Goal: Transaction & Acquisition: Purchase product/service

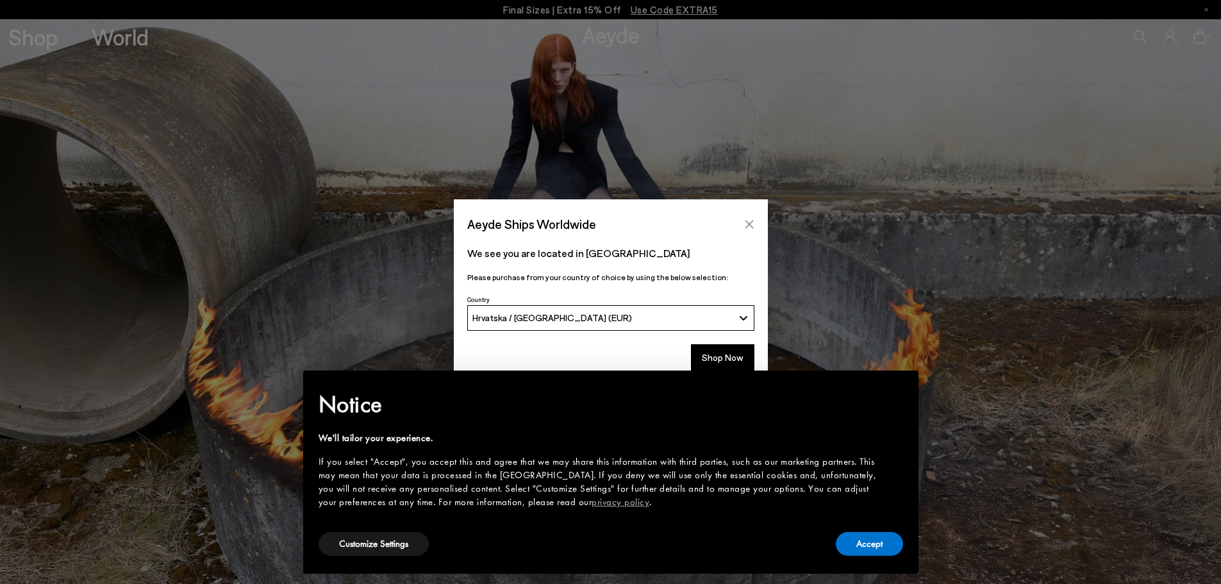
click at [748, 223] on icon "Close" at bounding box center [749, 224] width 8 height 8
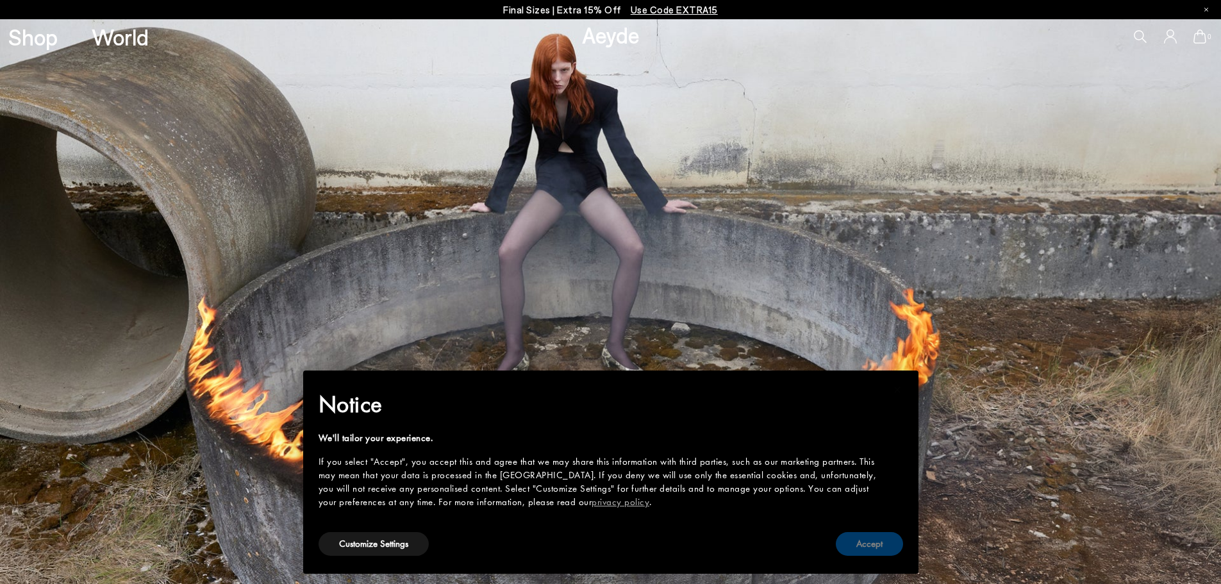
click at [867, 541] on button "Accept" at bounding box center [869, 544] width 67 height 24
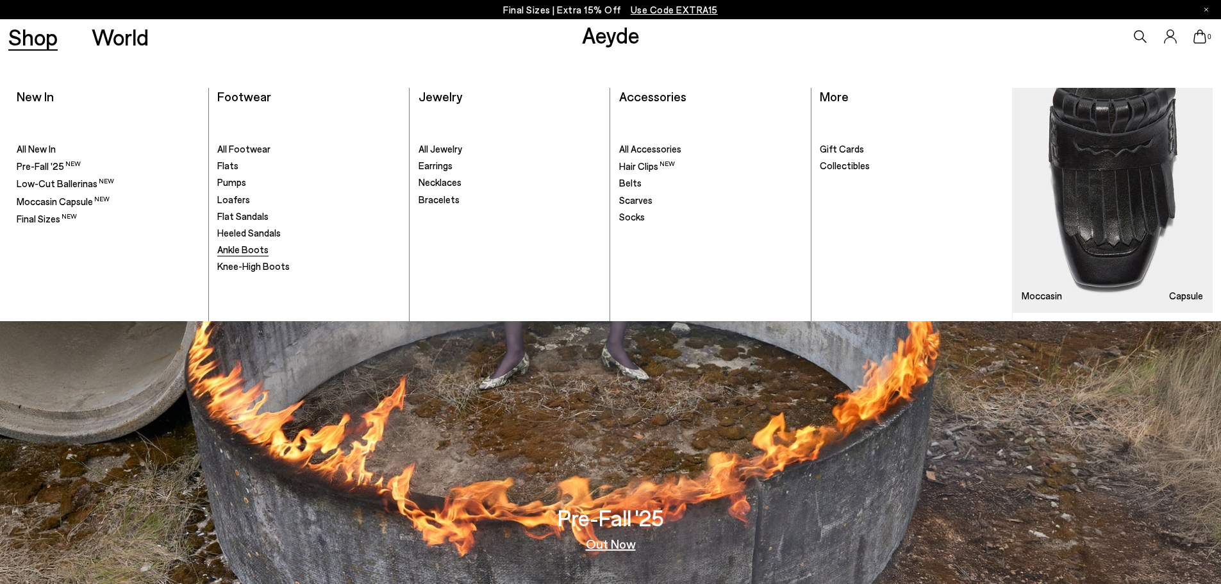
click at [237, 249] on span "Ankle Boots" at bounding box center [242, 250] width 51 height 12
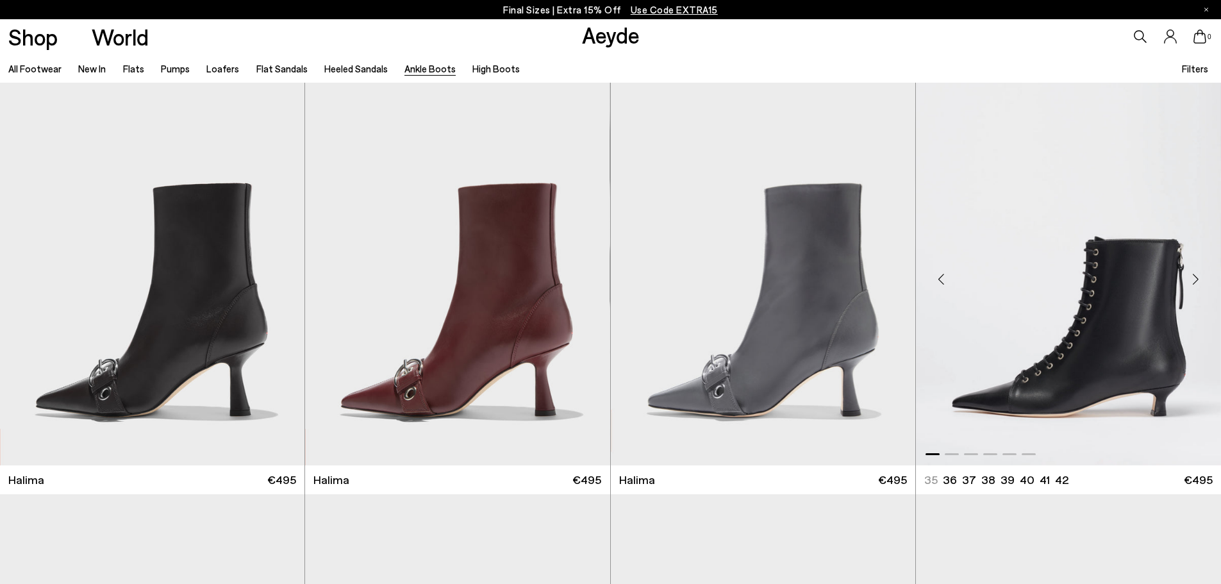
click at [1196, 275] on div "Next slide" at bounding box center [1195, 279] width 38 height 38
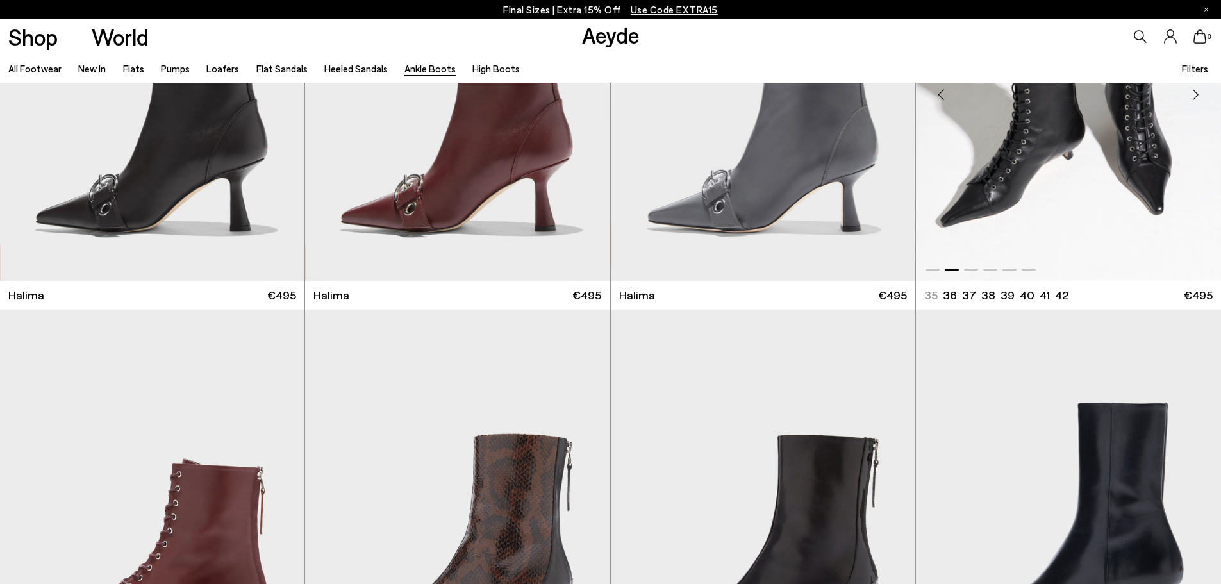
scroll to position [321, 0]
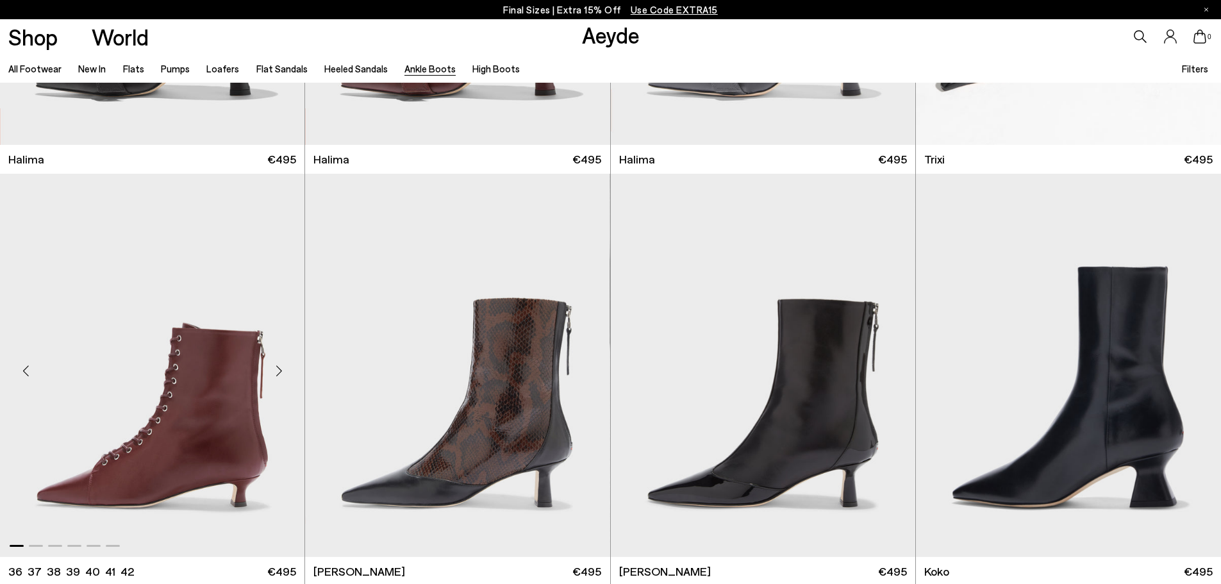
click at [281, 373] on div "Next slide" at bounding box center [279, 370] width 38 height 38
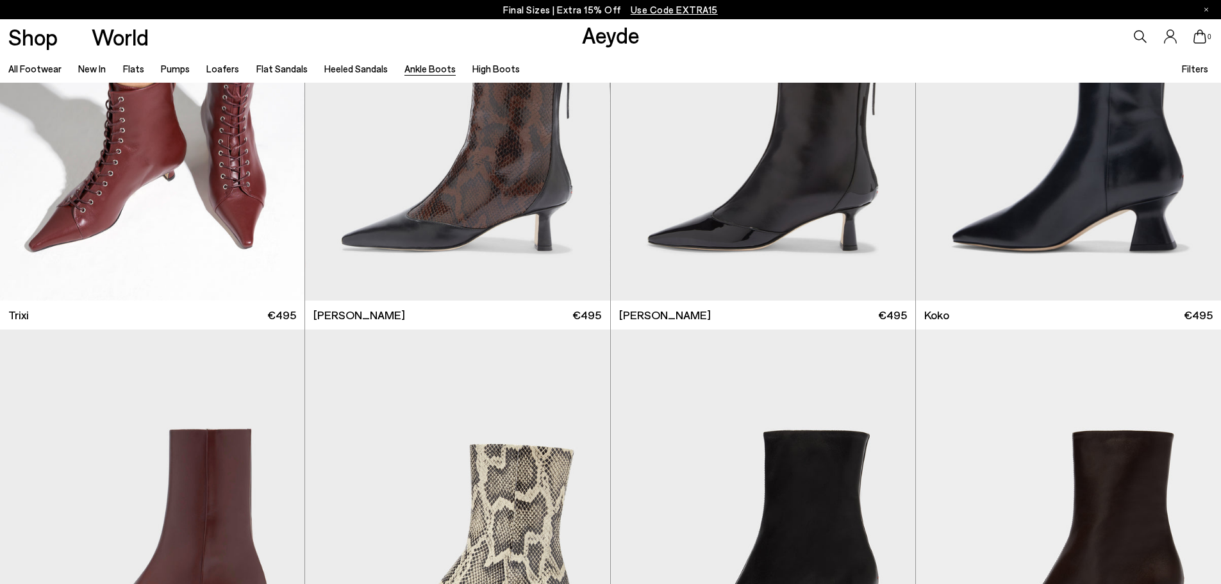
scroll to position [833, 0]
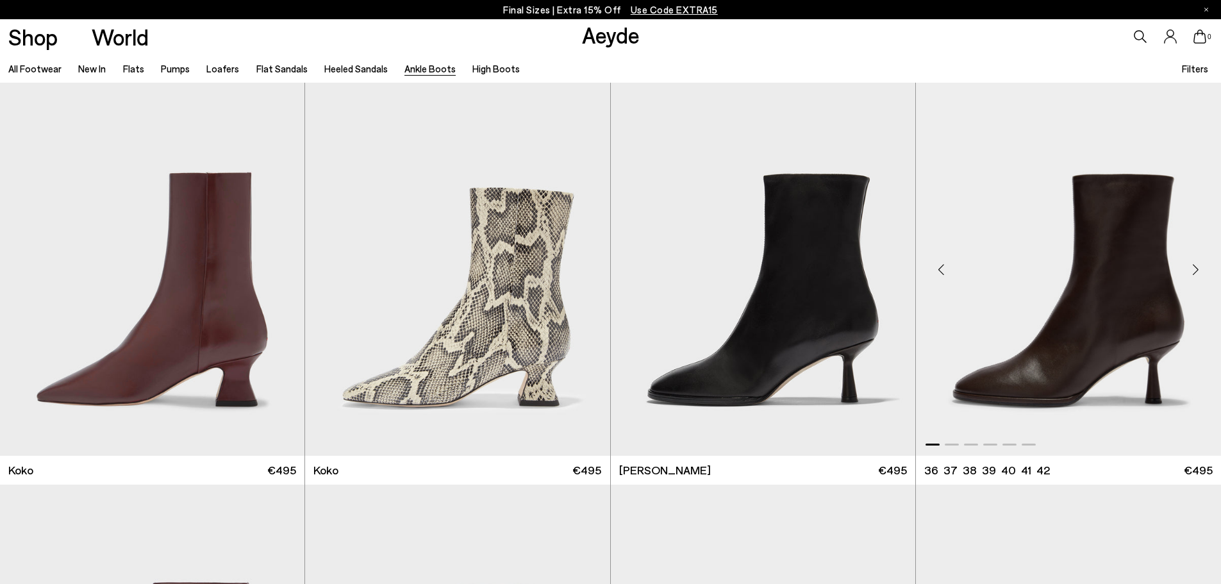
click at [1192, 264] on div "Next slide" at bounding box center [1195, 269] width 38 height 38
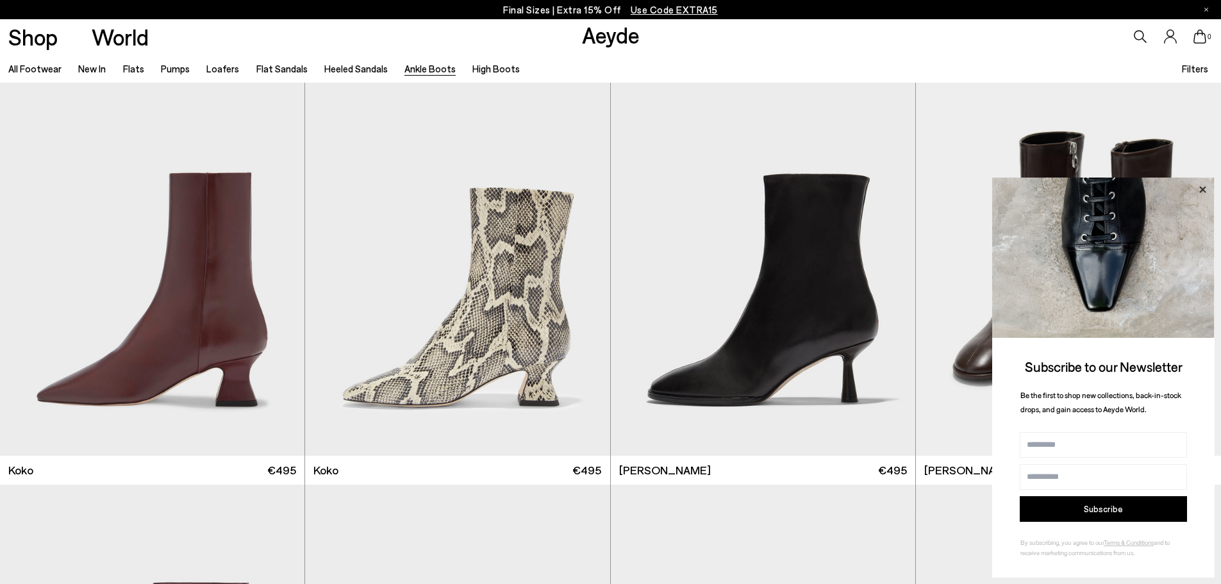
click at [1198, 187] on icon at bounding box center [1202, 189] width 17 height 17
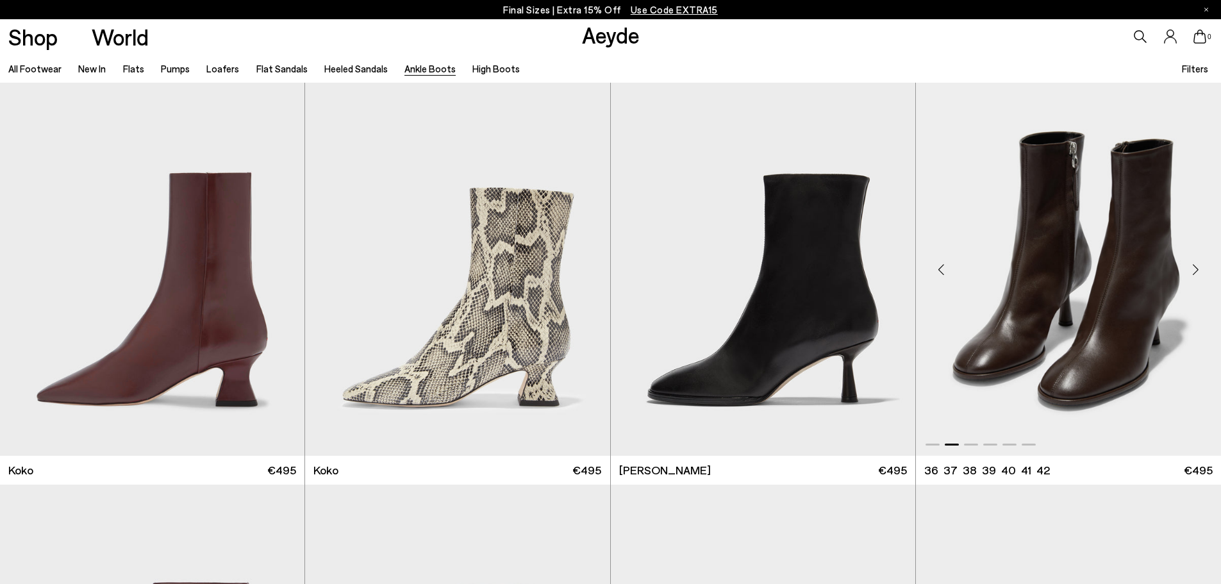
click at [1191, 262] on div "Next slide" at bounding box center [1195, 269] width 38 height 38
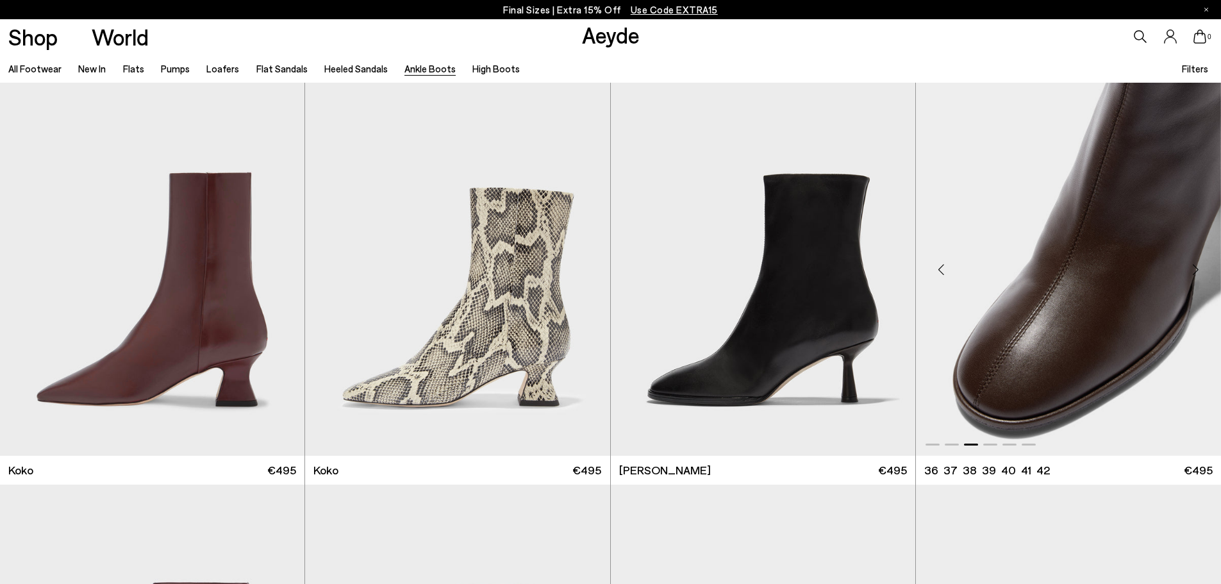
scroll to position [1218, 0]
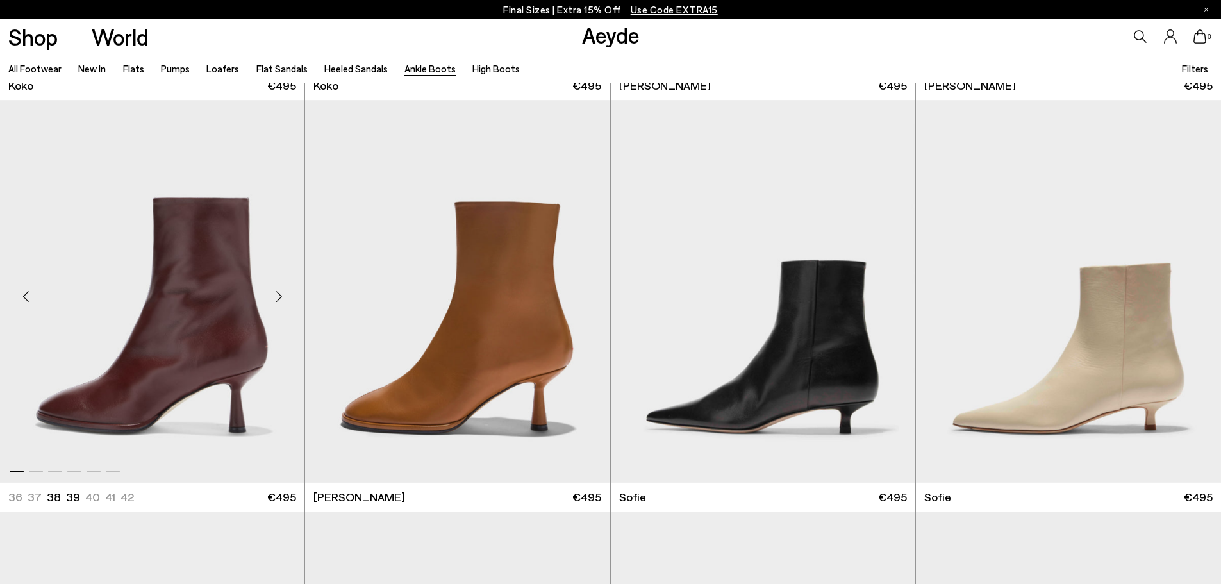
click at [278, 294] on div "Next slide" at bounding box center [279, 296] width 38 height 38
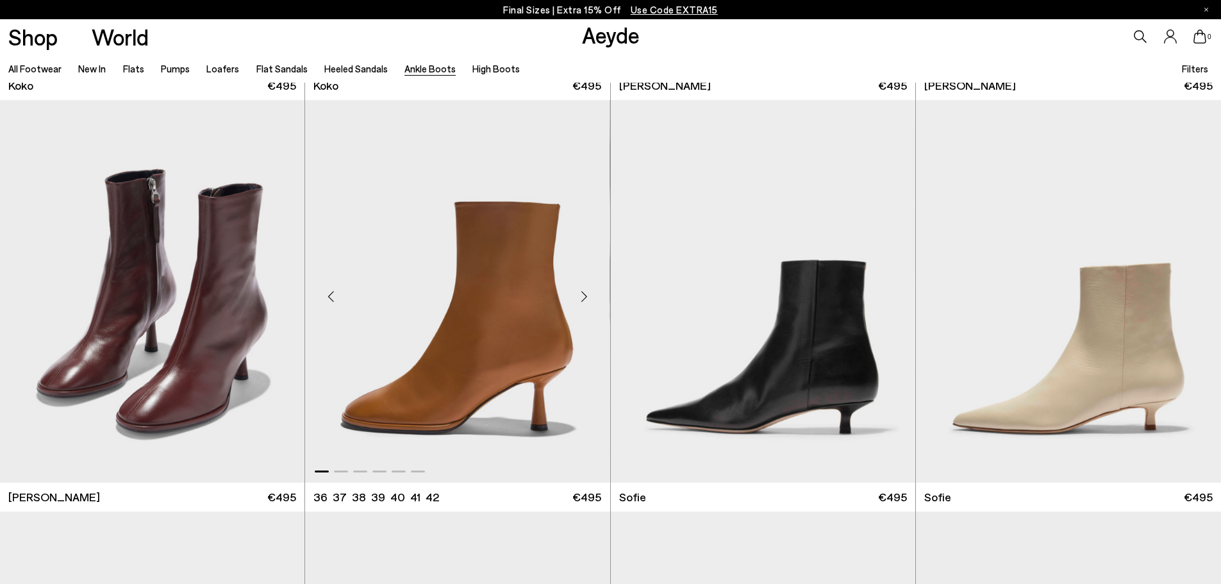
click at [589, 298] on div "Next slide" at bounding box center [584, 296] width 38 height 38
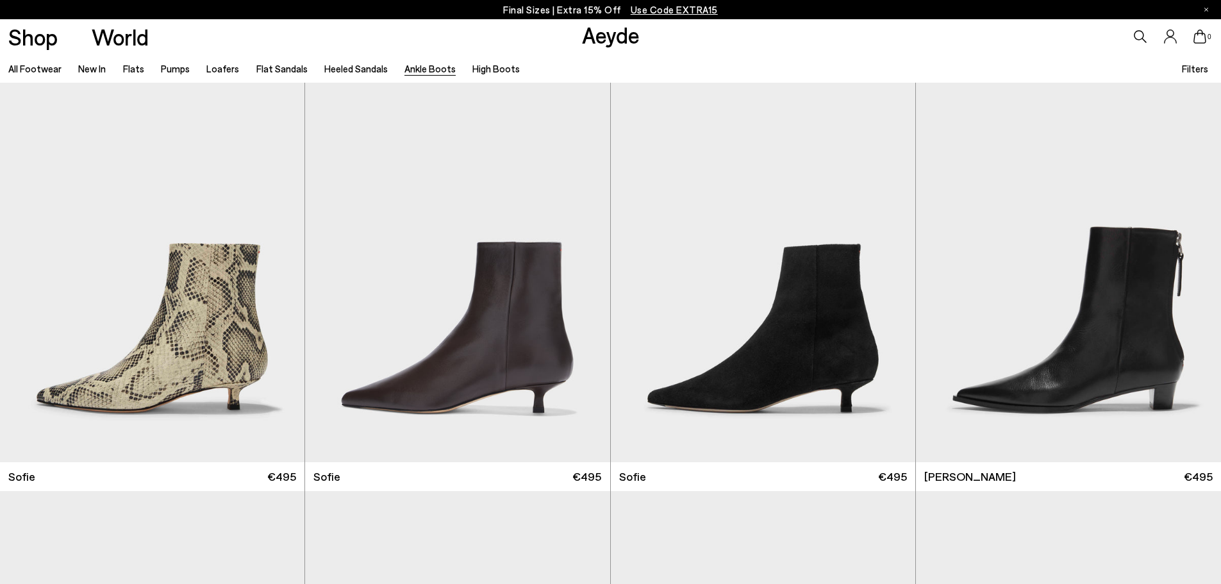
scroll to position [1731, 0]
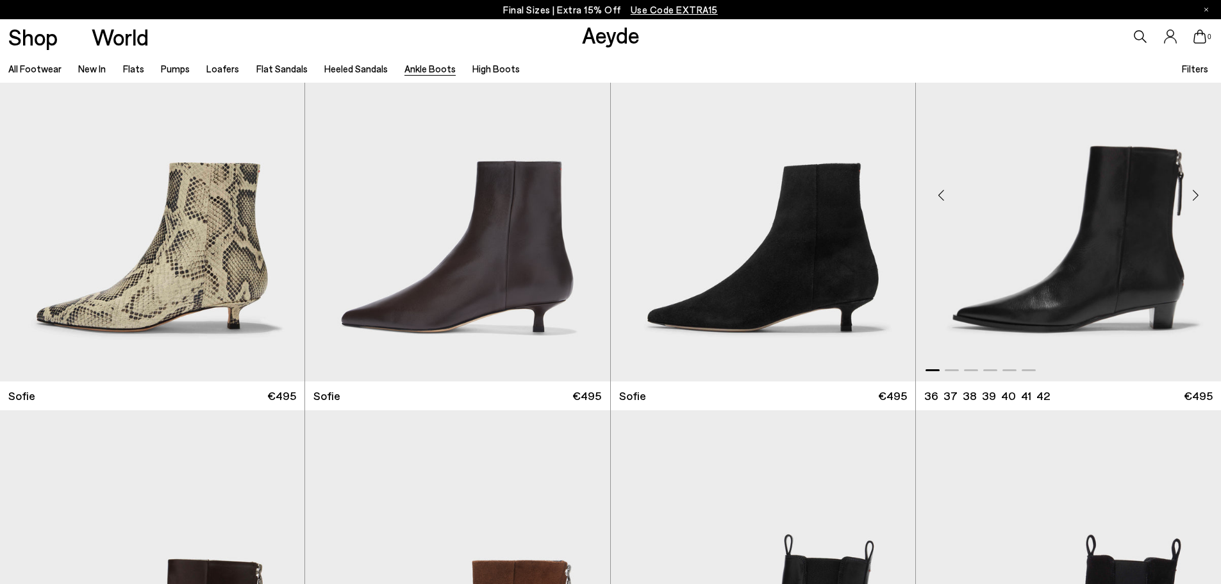
click at [1198, 196] on div "Next slide" at bounding box center [1195, 195] width 38 height 38
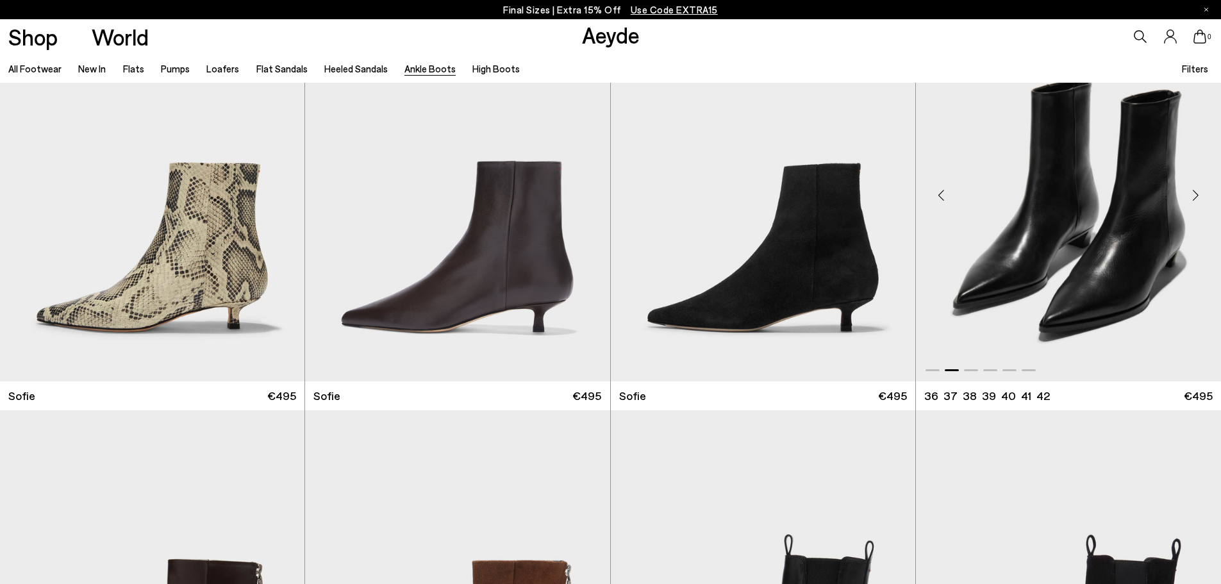
click at [1198, 196] on div "Next slide" at bounding box center [1195, 195] width 38 height 38
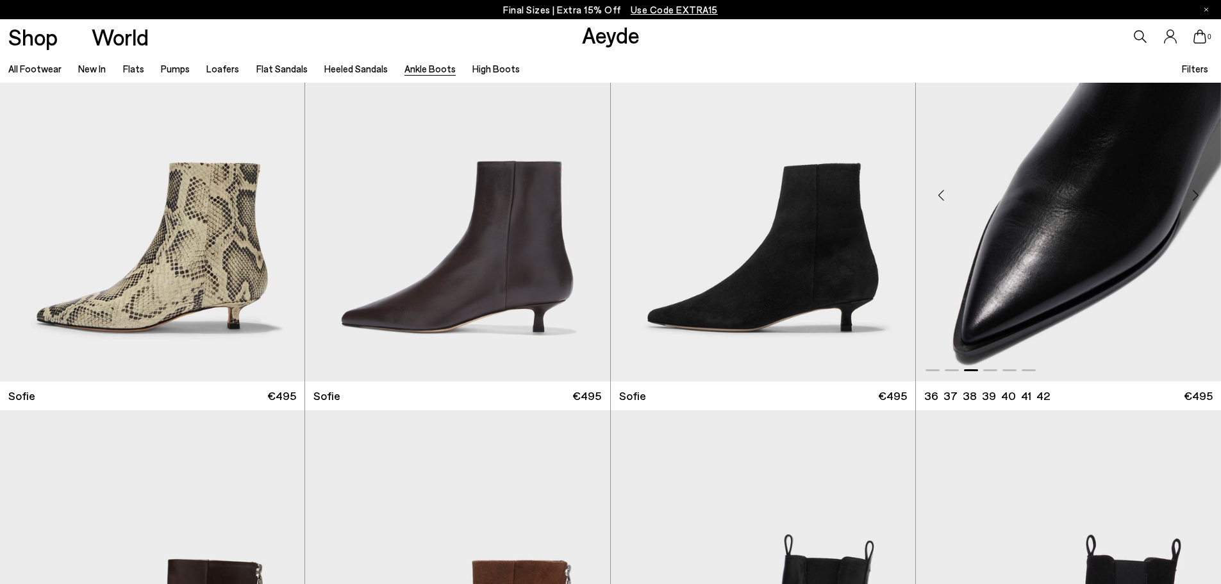
click at [1198, 196] on div "Next slide" at bounding box center [1195, 195] width 38 height 38
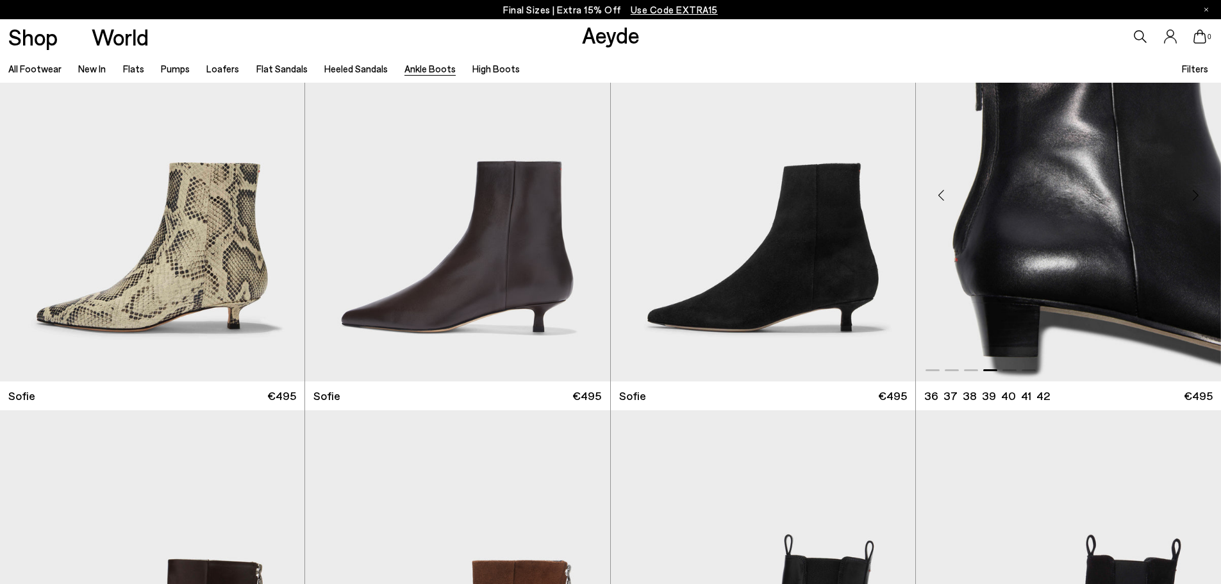
scroll to position [2116, 0]
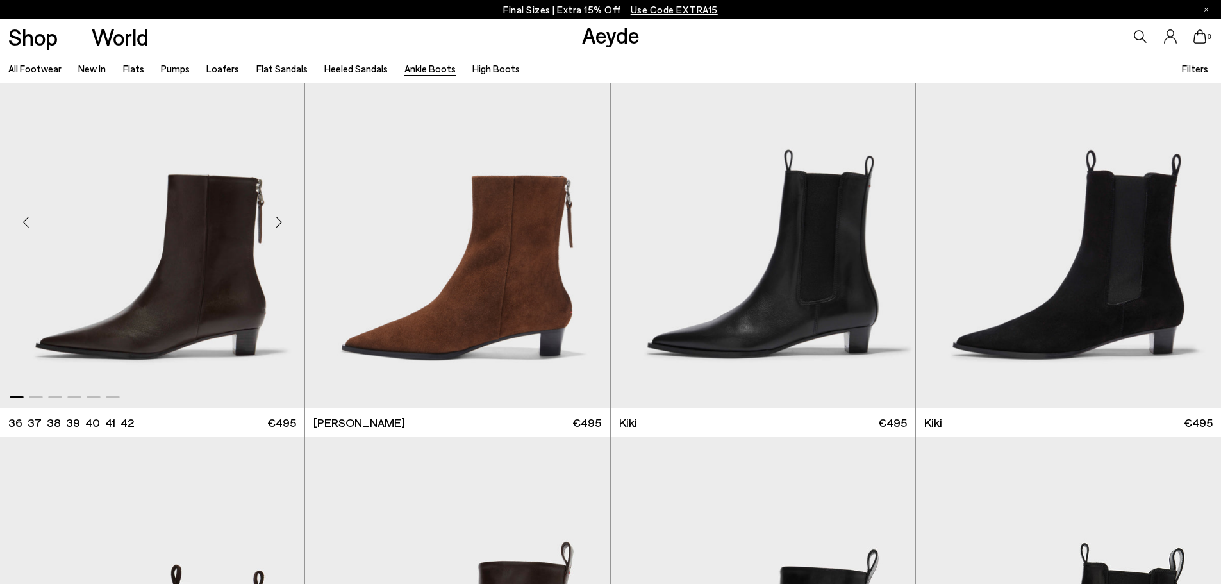
click at [276, 225] on div "Next slide" at bounding box center [279, 222] width 38 height 38
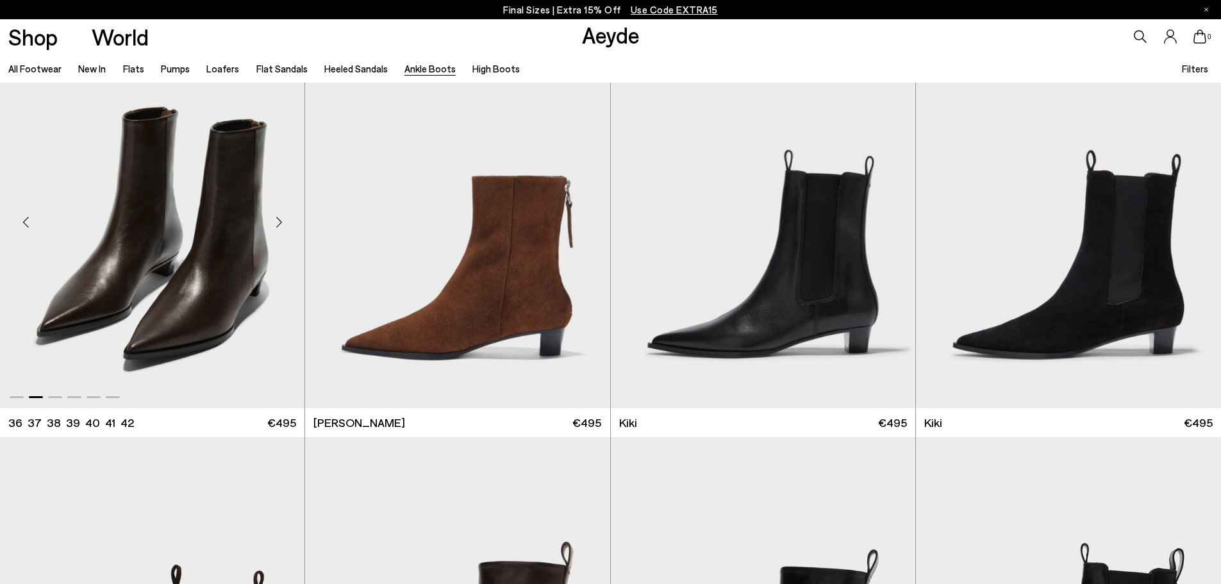
click at [276, 225] on div "Next slide" at bounding box center [279, 222] width 38 height 38
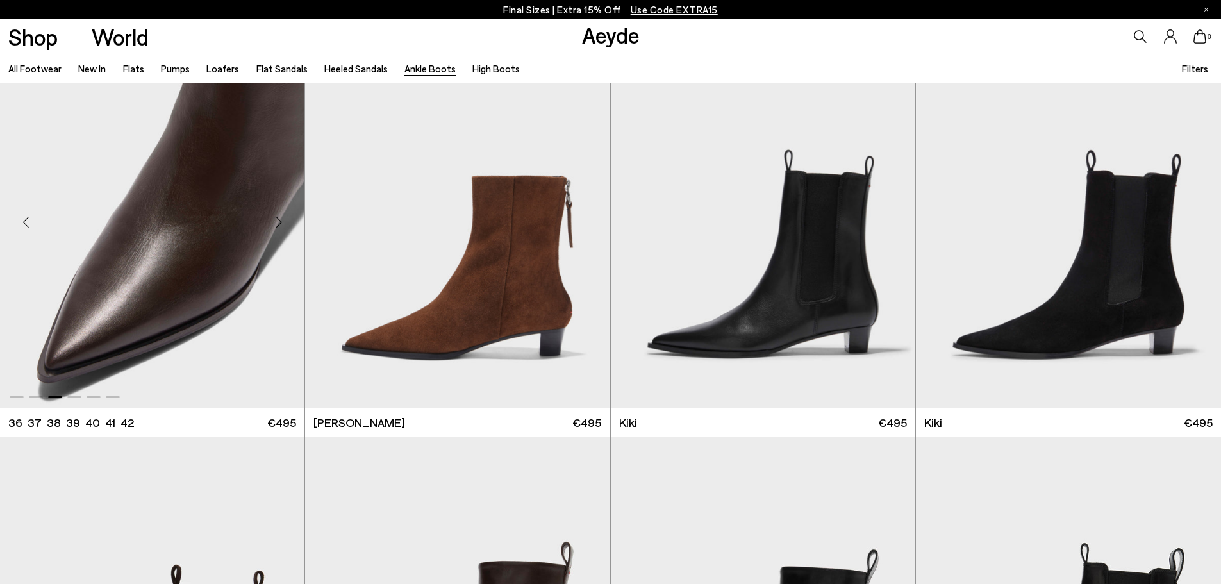
click at [276, 225] on div "Next slide" at bounding box center [279, 222] width 38 height 38
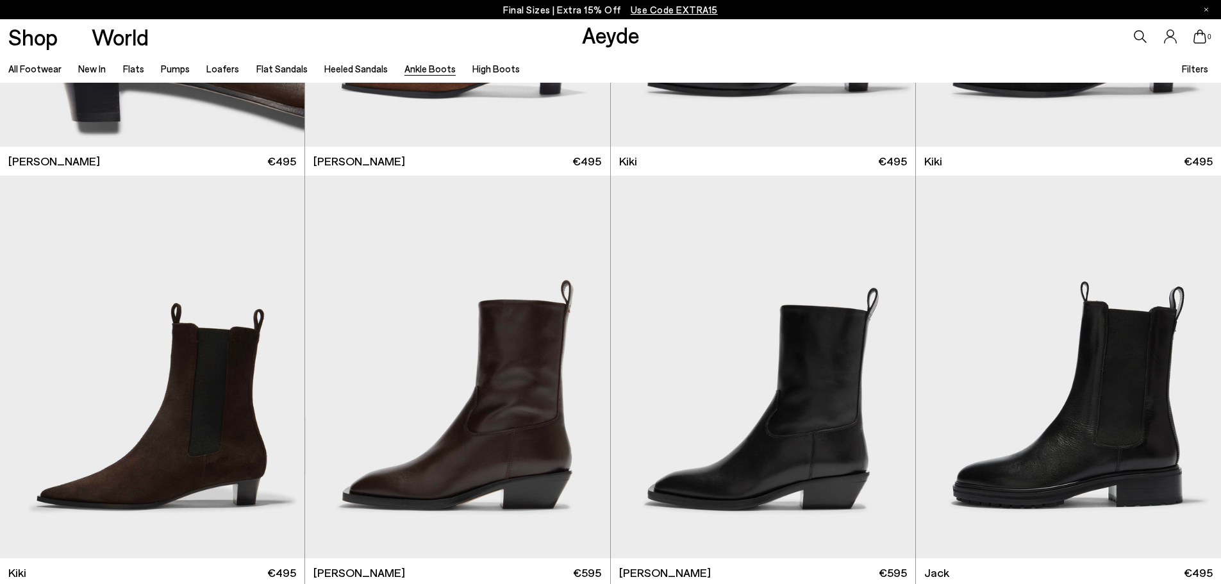
scroll to position [2436, 0]
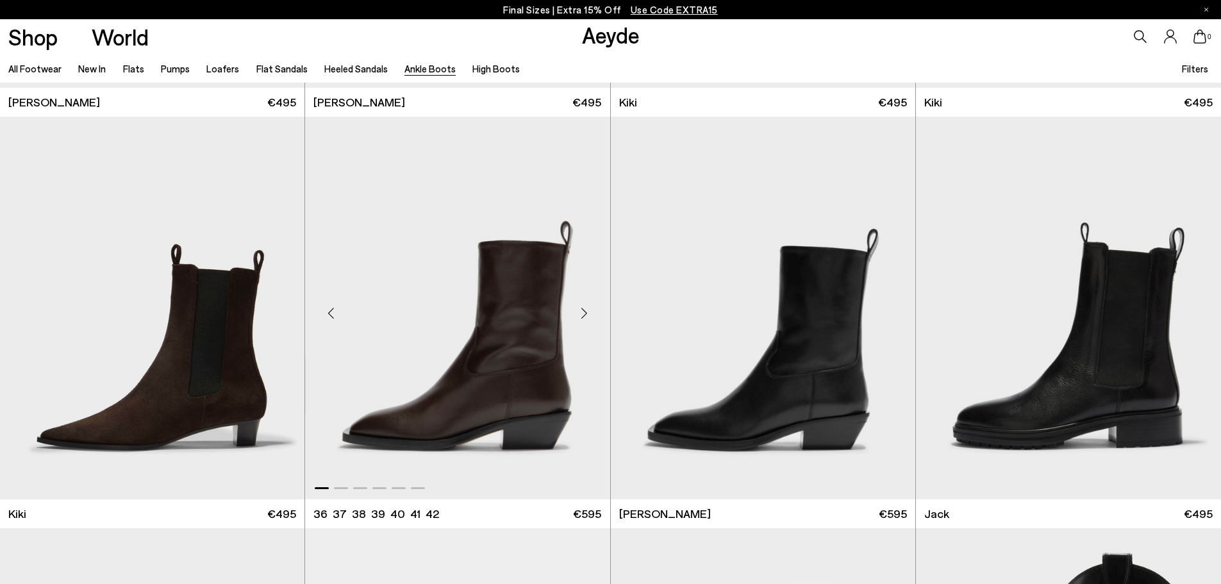
click at [586, 320] on div "Next slide" at bounding box center [584, 313] width 38 height 38
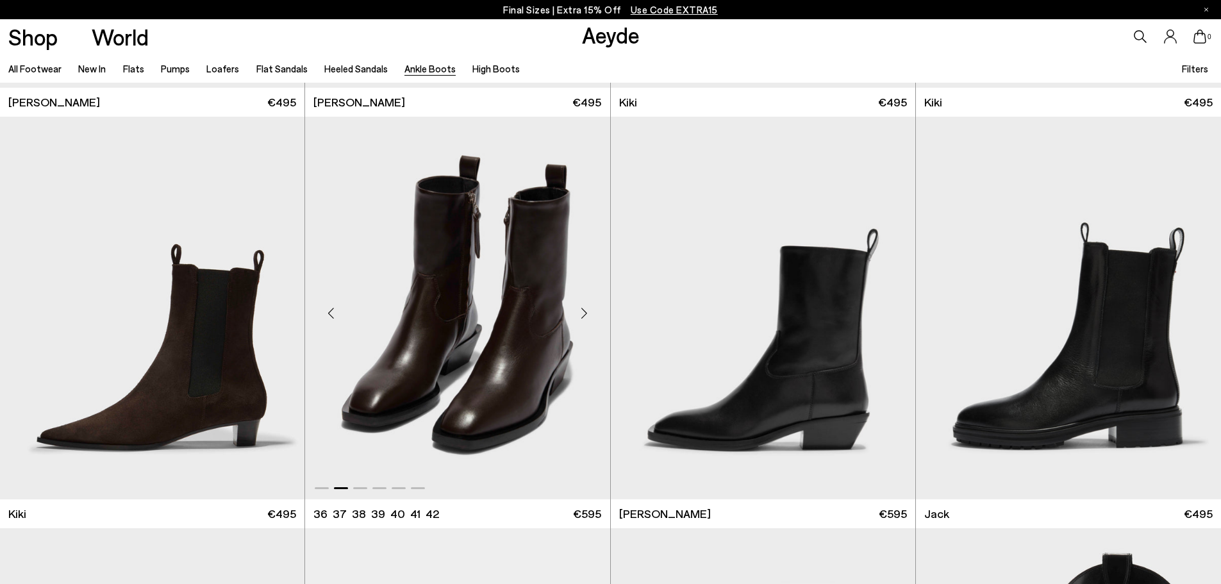
click at [586, 319] on div "Next slide" at bounding box center [584, 313] width 38 height 38
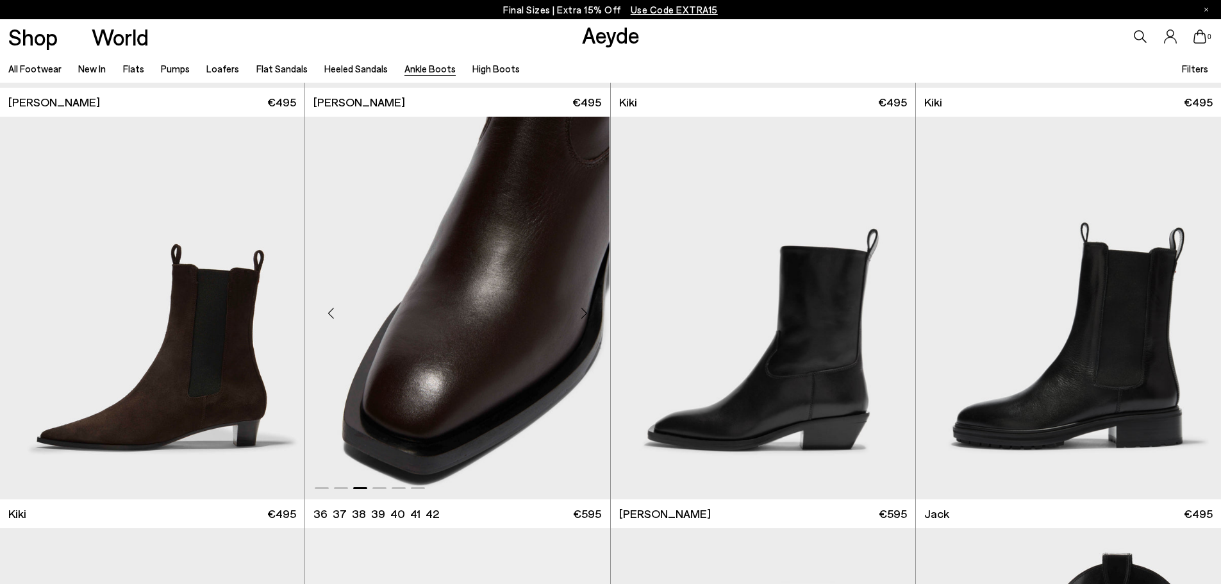
click at [586, 319] on div "Next slide" at bounding box center [584, 313] width 38 height 38
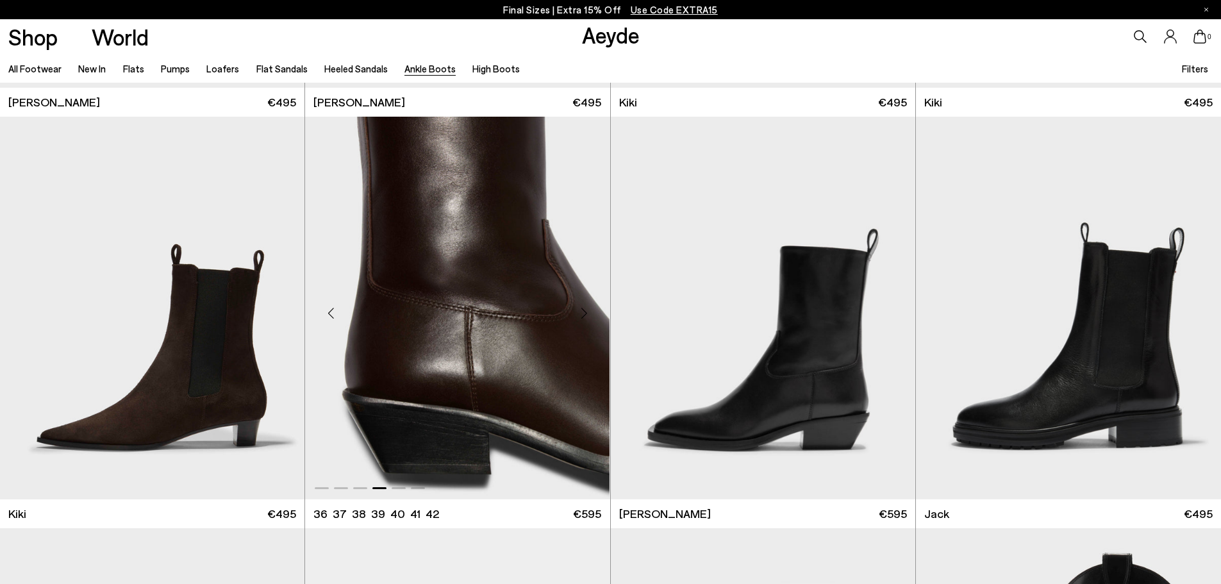
click at [586, 319] on div "Next slide" at bounding box center [584, 313] width 38 height 38
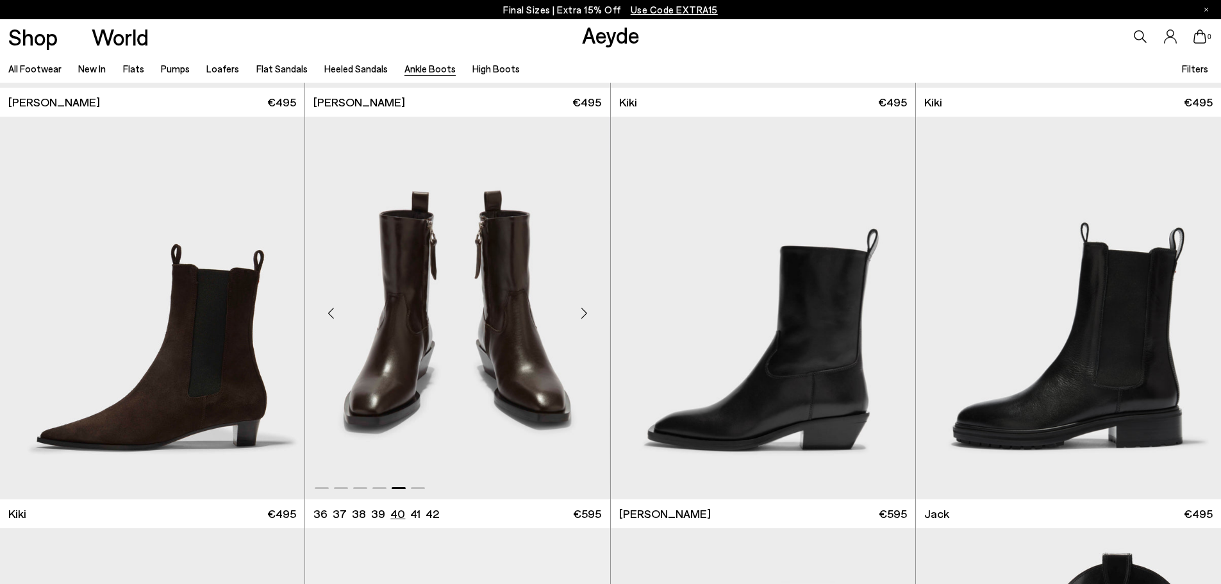
click at [393, 510] on li "40" at bounding box center [397, 514] width 15 height 16
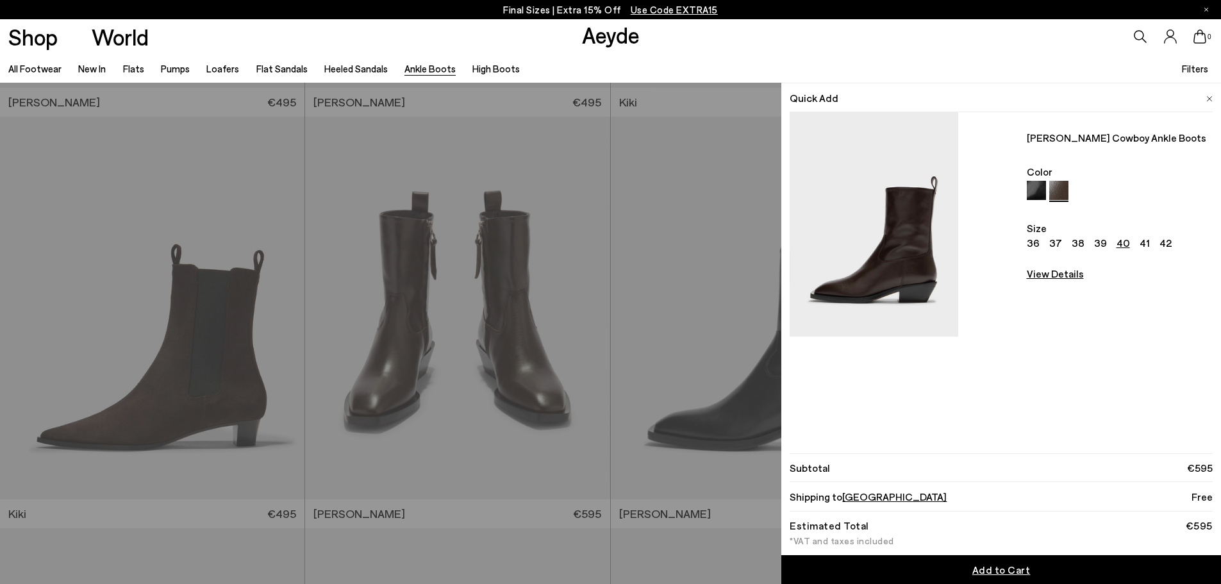
click at [857, 497] on span "Germany" at bounding box center [894, 496] width 105 height 12
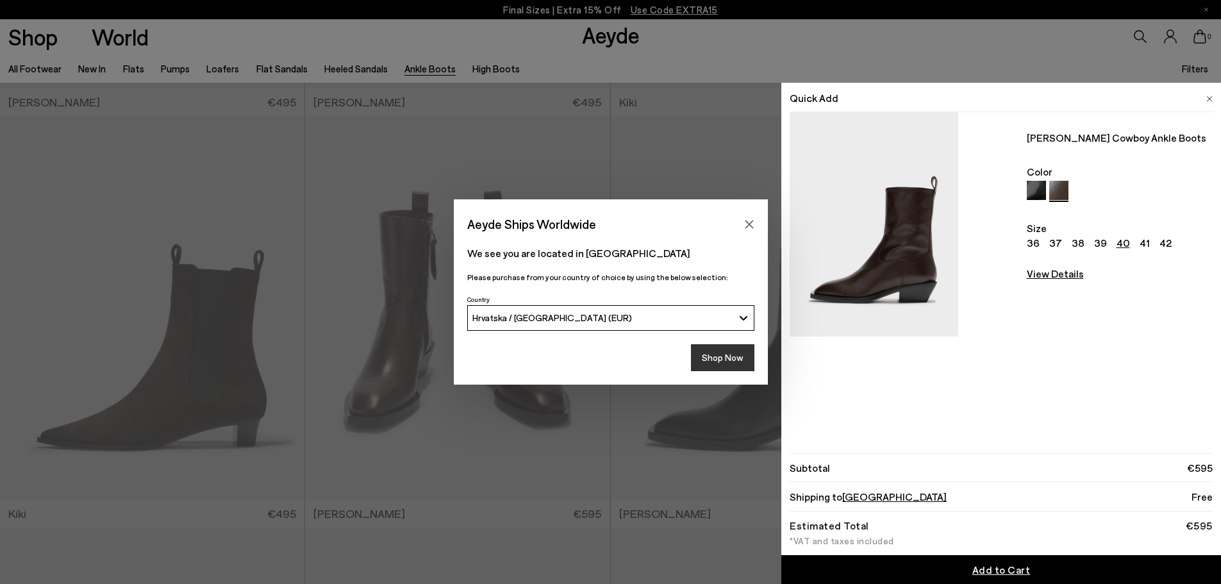
click at [708, 358] on button "Shop Now" at bounding box center [722, 357] width 63 height 27
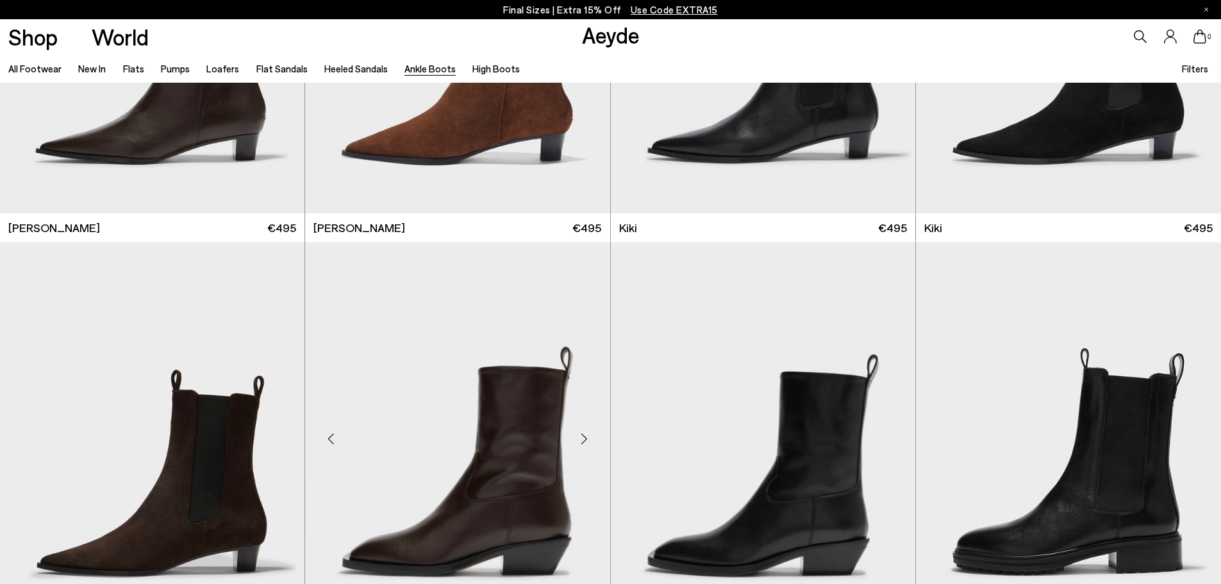
scroll to position [2439, 0]
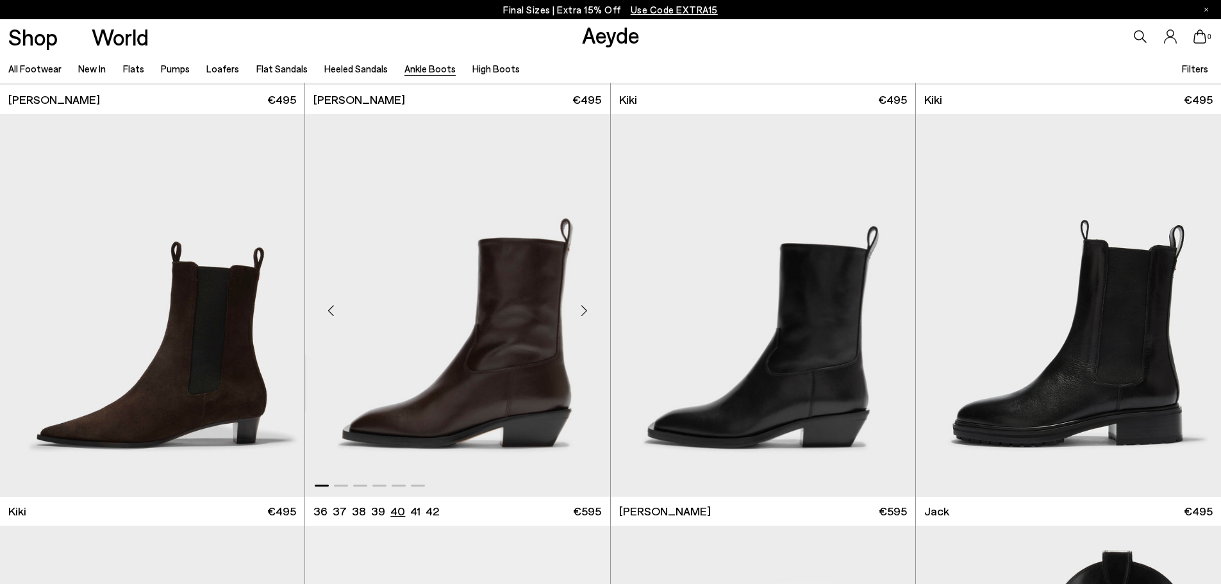
click at [390, 512] on li "40" at bounding box center [397, 511] width 15 height 16
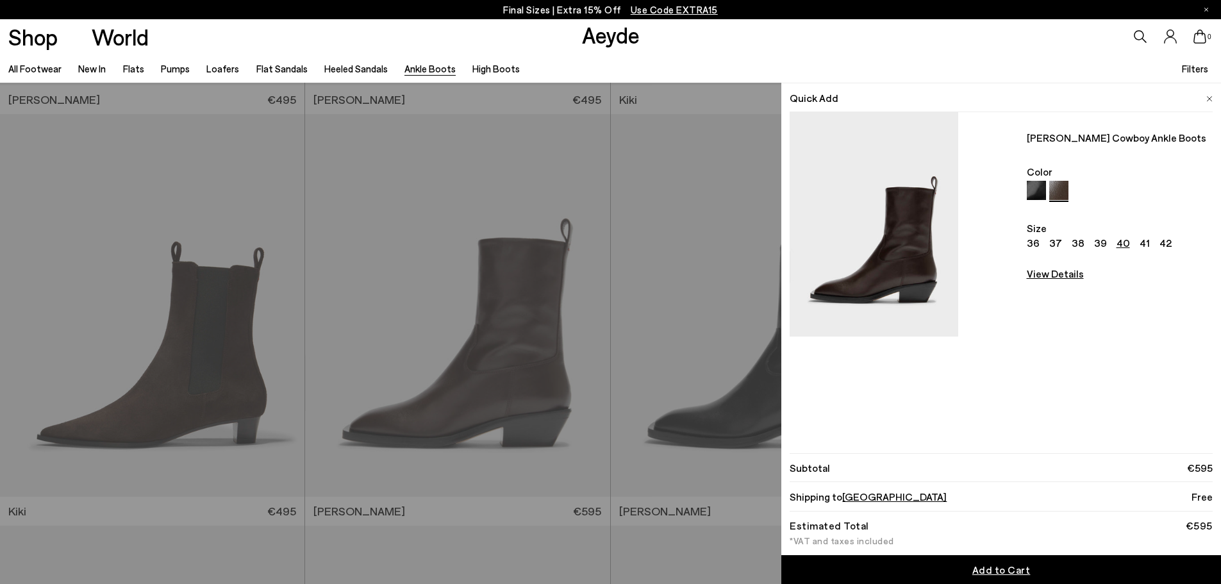
click at [1017, 574] on span "Add to Cart" at bounding box center [1002, 570] width 58 height 12
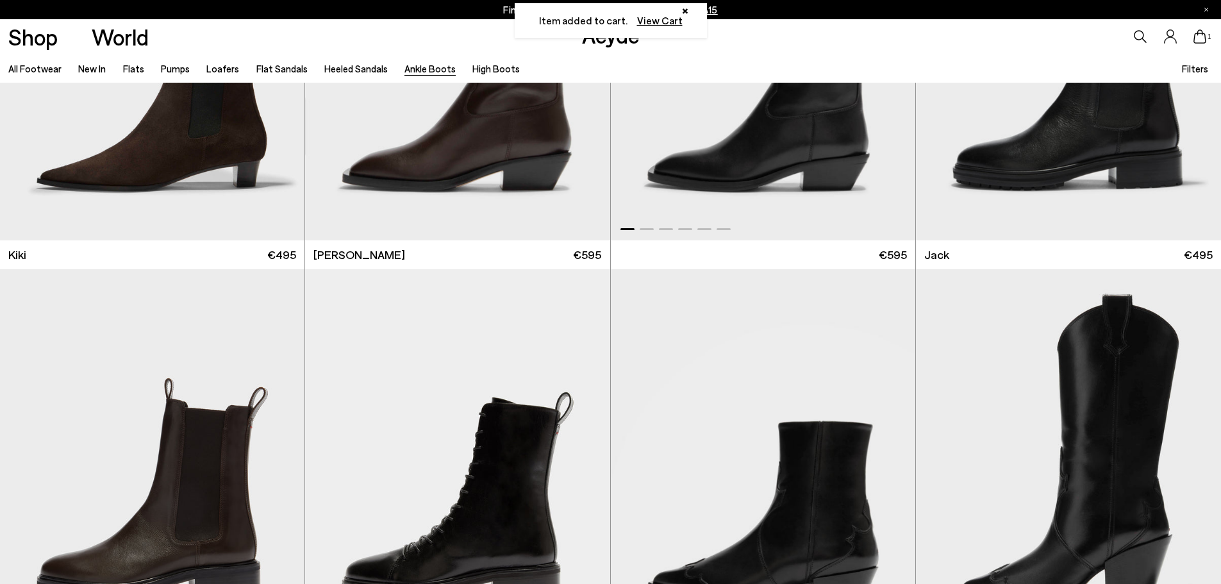
scroll to position [2952, 0]
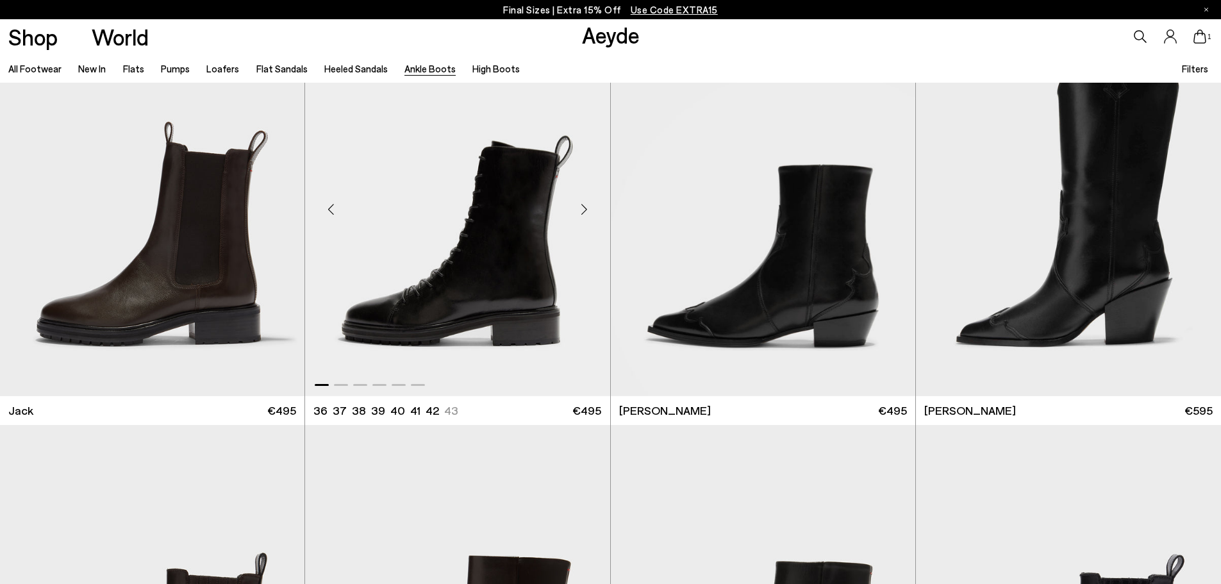
click at [583, 203] on div "Next slide" at bounding box center [584, 209] width 38 height 38
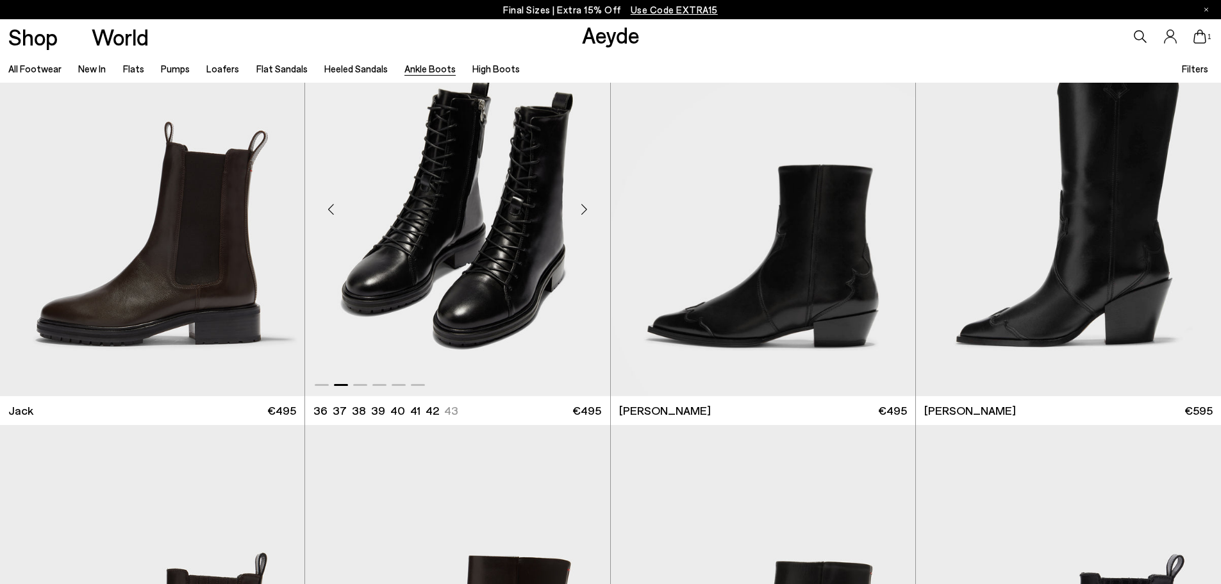
click at [583, 201] on div "Next slide" at bounding box center [584, 209] width 38 height 38
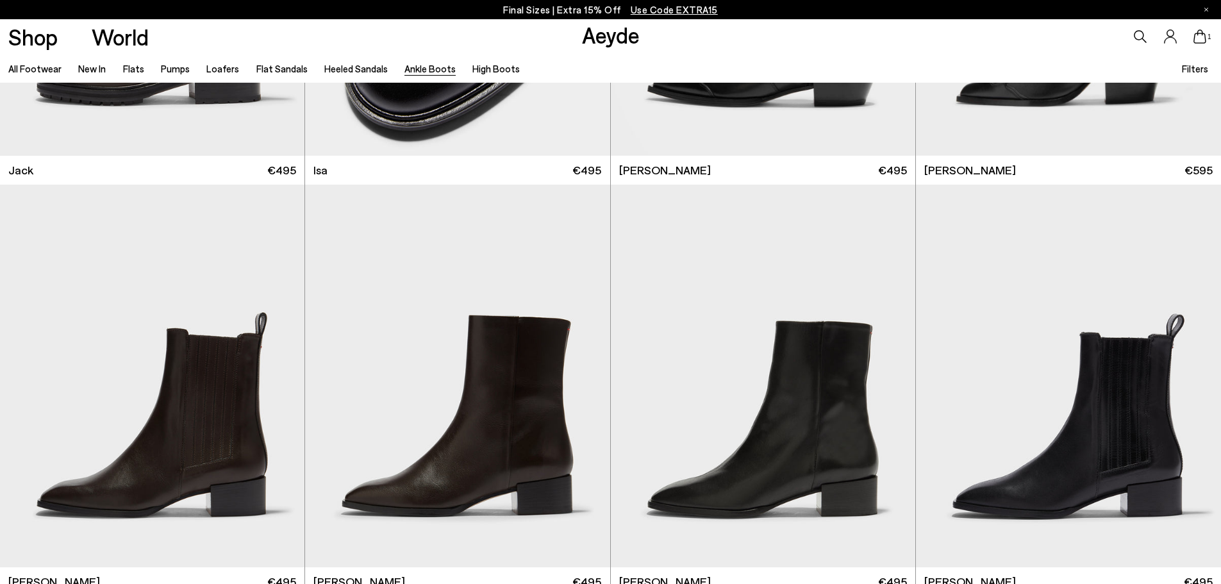
scroll to position [3272, 0]
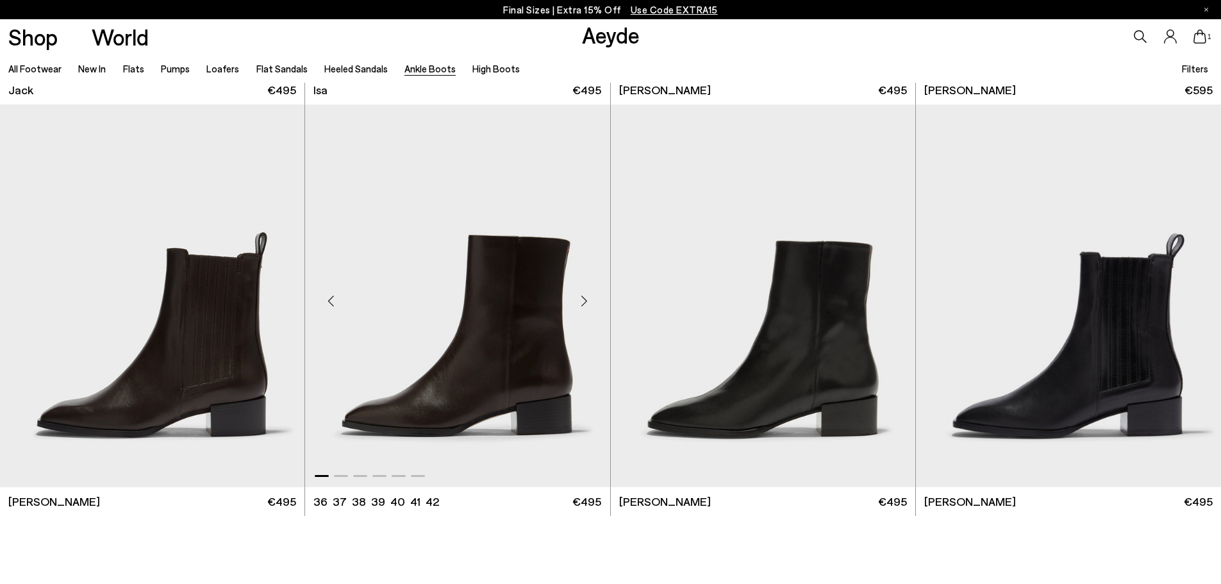
click at [587, 297] on div "Next slide" at bounding box center [584, 300] width 38 height 38
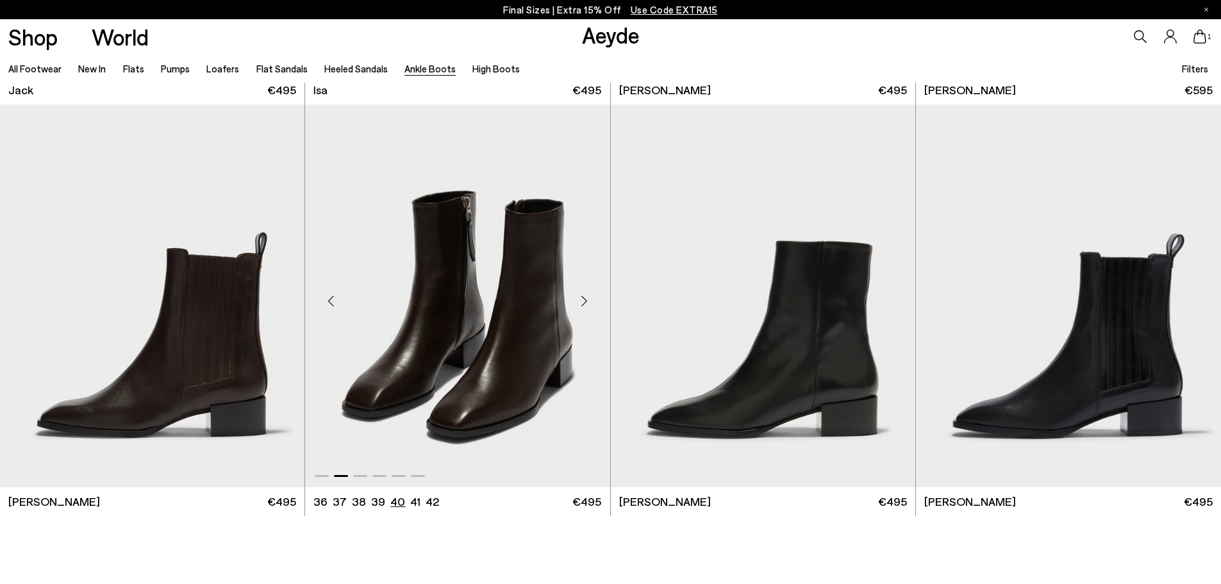
click at [396, 499] on li "40" at bounding box center [397, 502] width 15 height 16
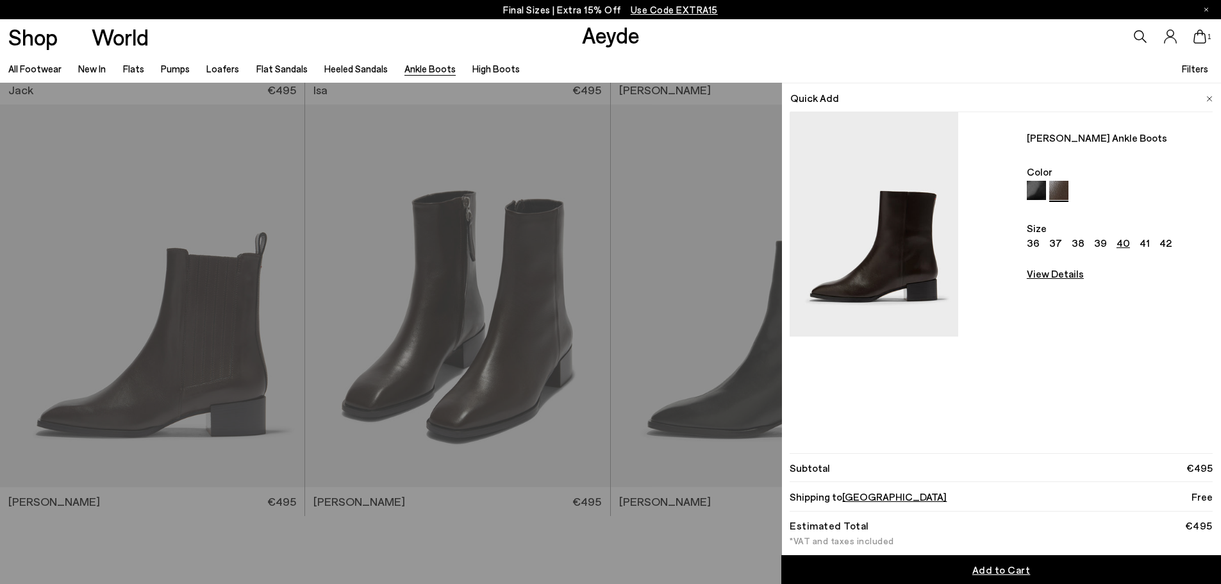
click at [899, 572] on link "Add to Cart" at bounding box center [1002, 569] width 440 height 29
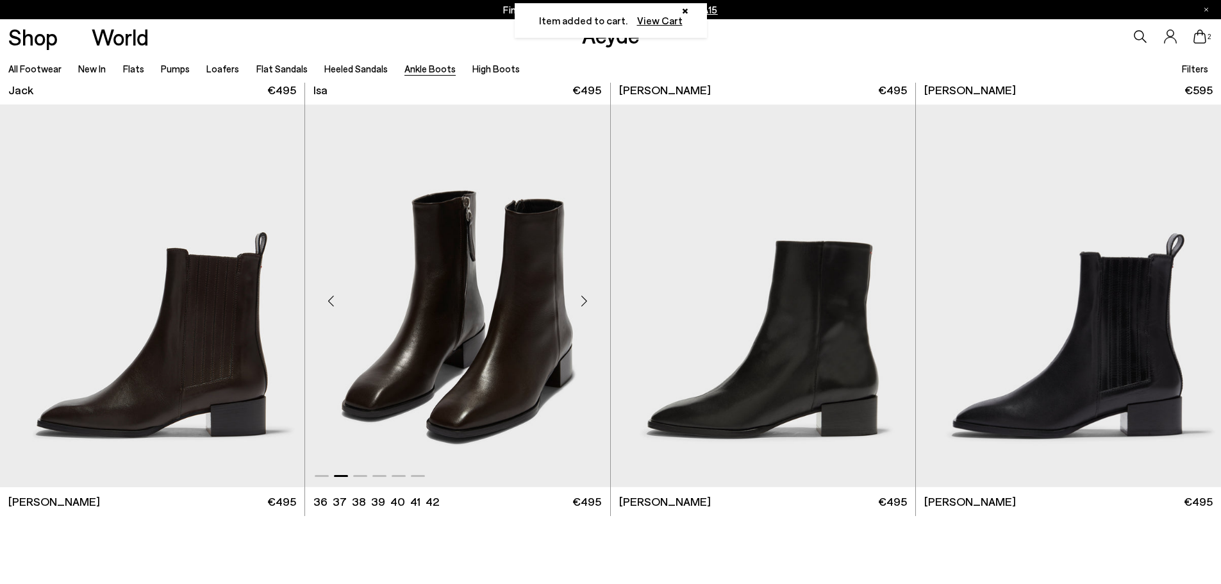
click at [581, 306] on div "Next slide" at bounding box center [584, 300] width 38 height 38
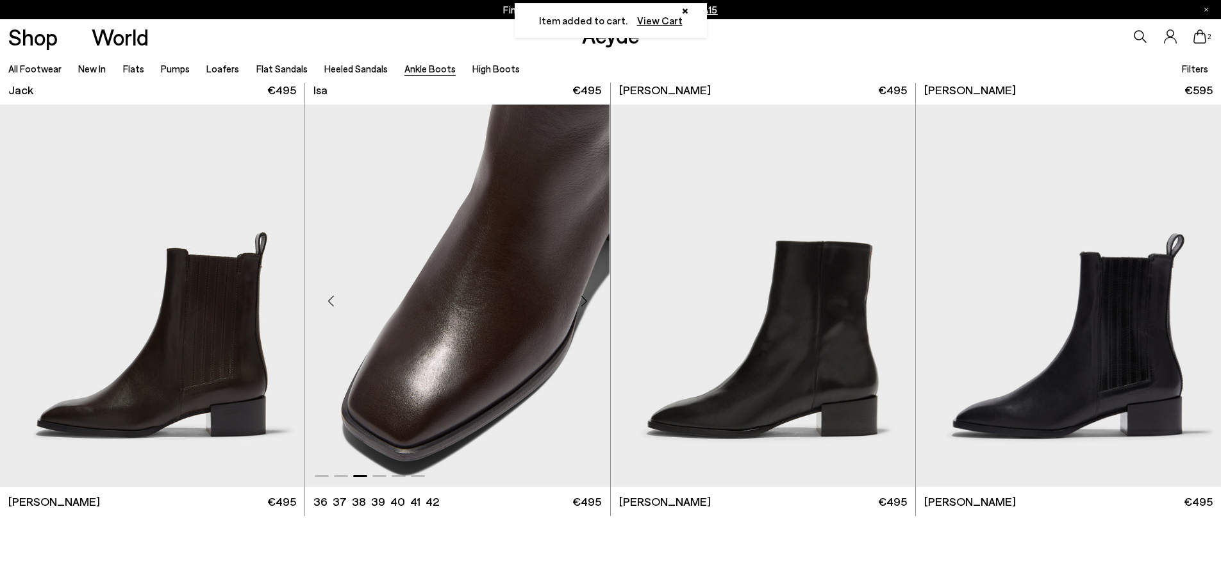
click at [581, 305] on div "Next slide" at bounding box center [584, 300] width 38 height 38
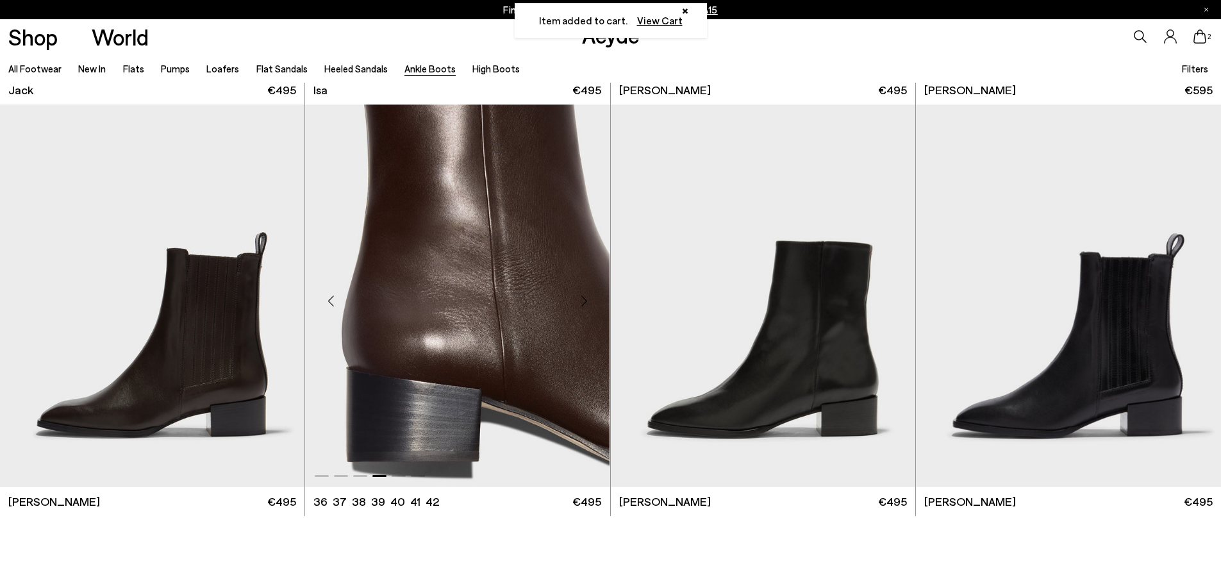
click at [581, 305] on div "Next slide" at bounding box center [584, 300] width 38 height 38
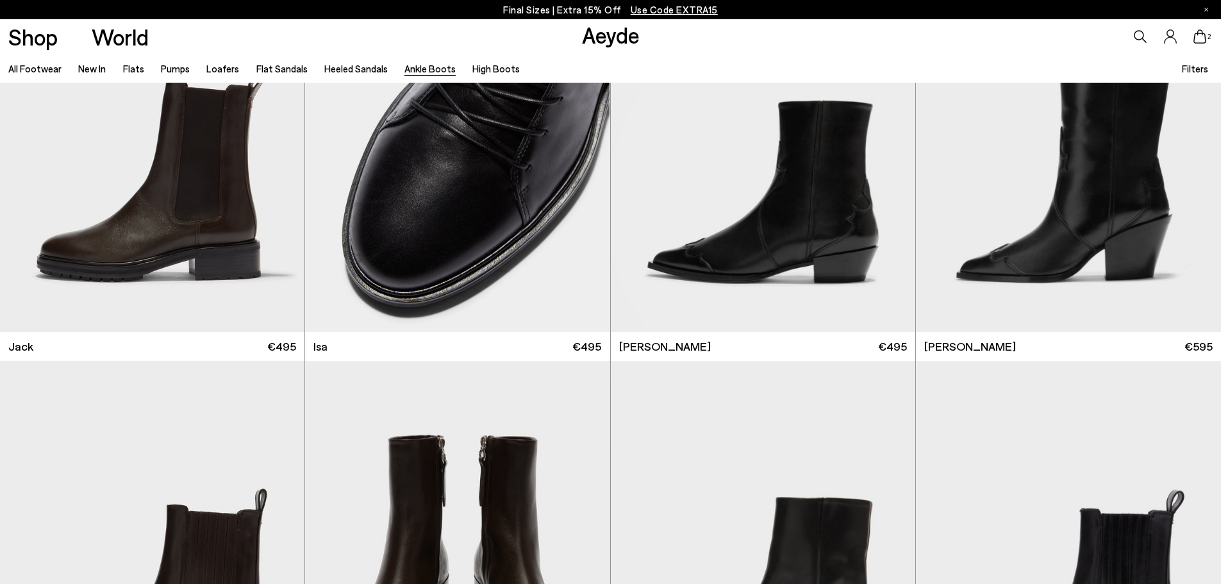
scroll to position [3401, 0]
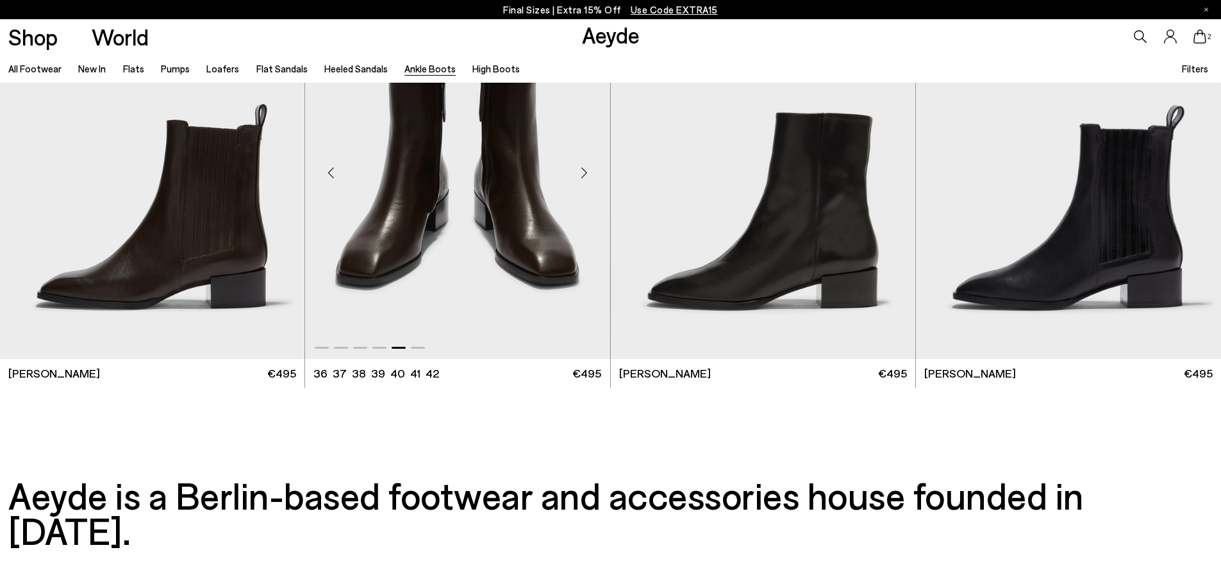
click at [589, 160] on div "Next slide" at bounding box center [584, 172] width 38 height 38
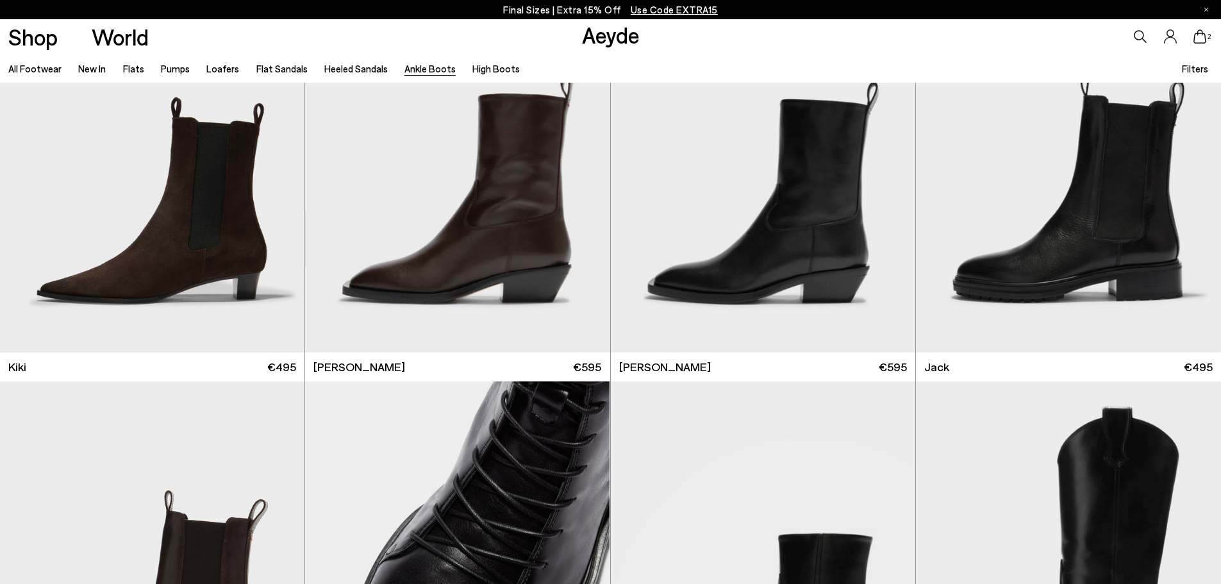
scroll to position [2503, 0]
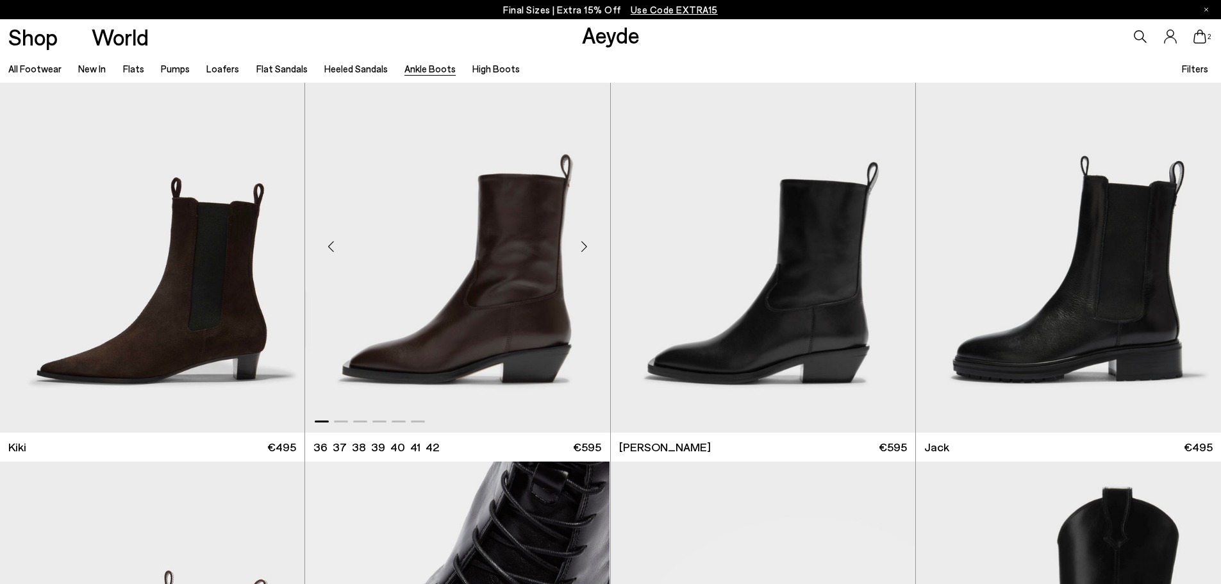
click at [578, 244] on div "Next slide" at bounding box center [584, 247] width 38 height 38
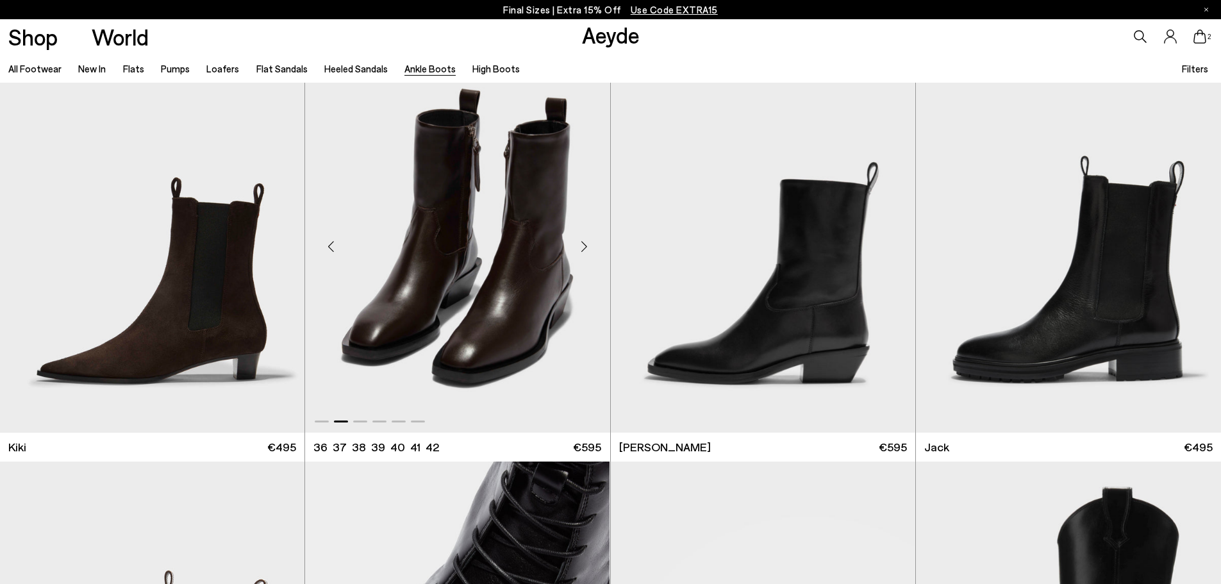
click at [578, 243] on div "Next slide" at bounding box center [584, 247] width 38 height 38
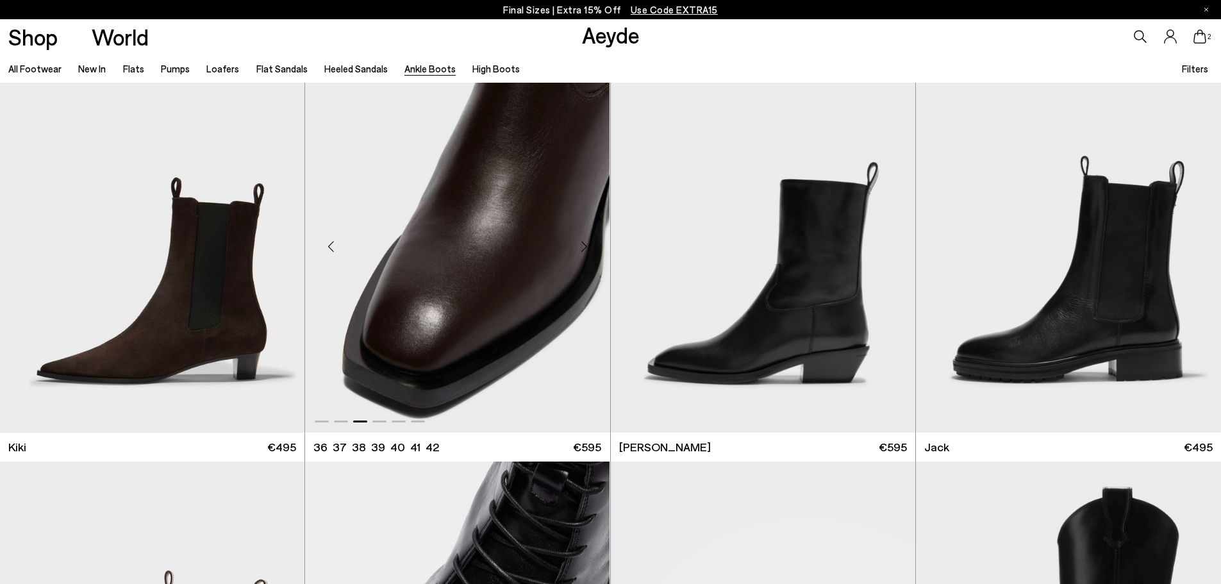
click at [578, 243] on div "Next slide" at bounding box center [584, 247] width 38 height 38
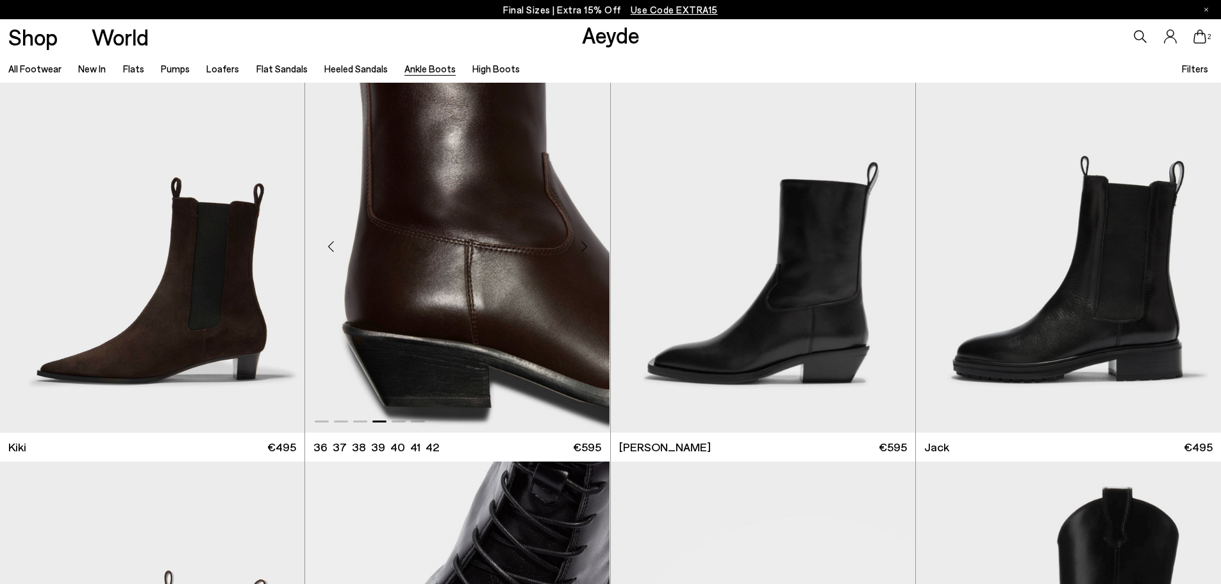
click at [578, 243] on div "Next slide" at bounding box center [584, 247] width 38 height 38
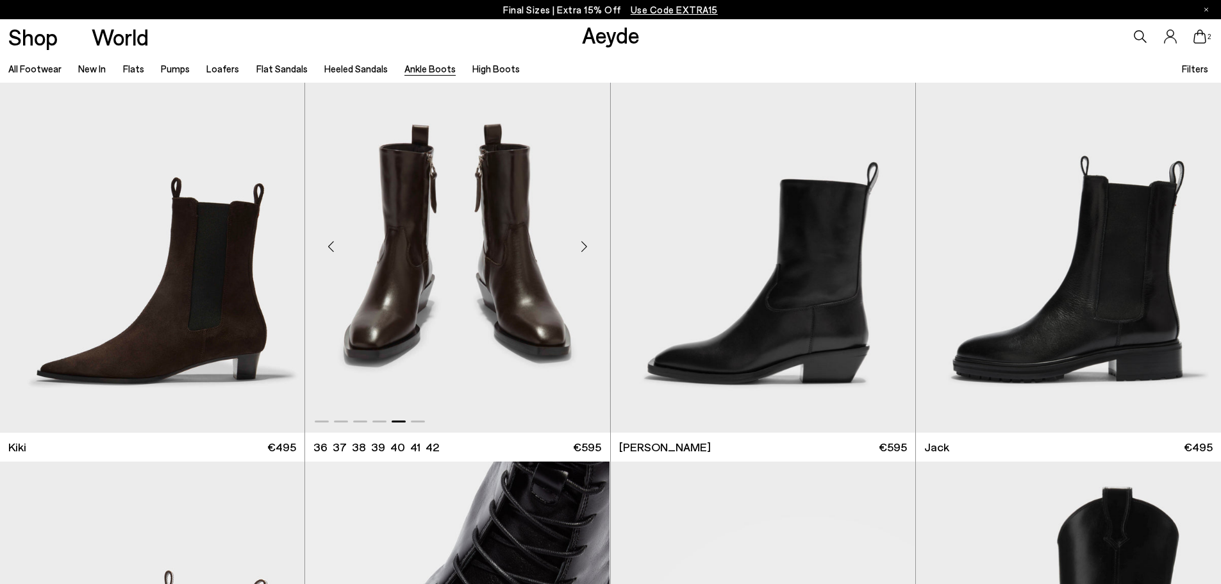
click at [578, 243] on div "Next slide" at bounding box center [584, 247] width 38 height 38
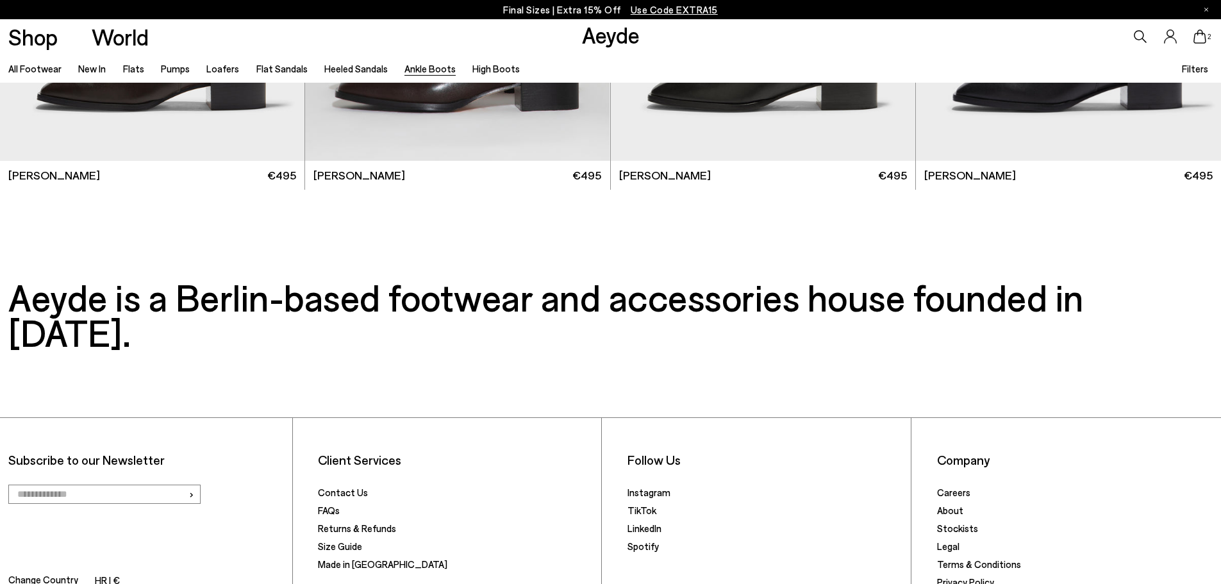
scroll to position [3495, 0]
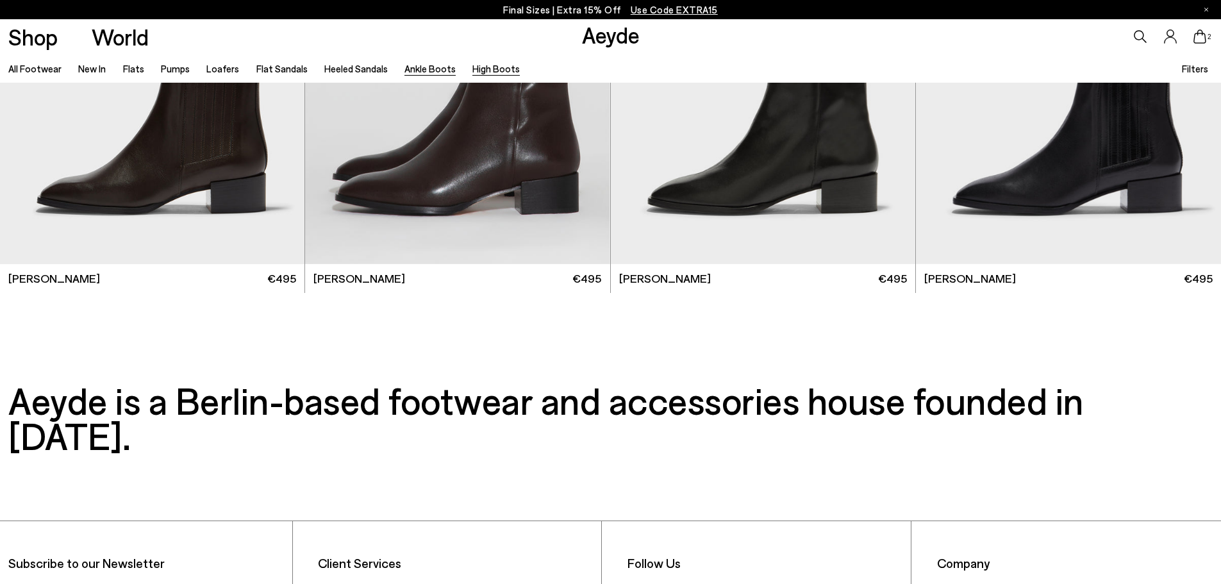
click at [483, 70] on link "High Boots" at bounding box center [496, 69] width 47 height 12
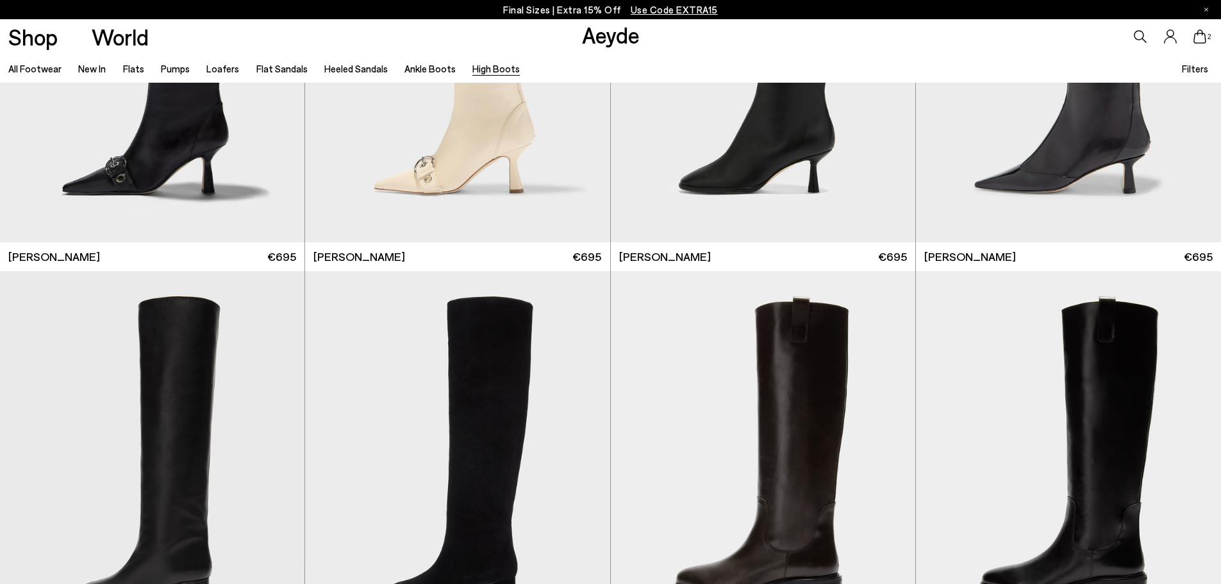
scroll to position [321, 0]
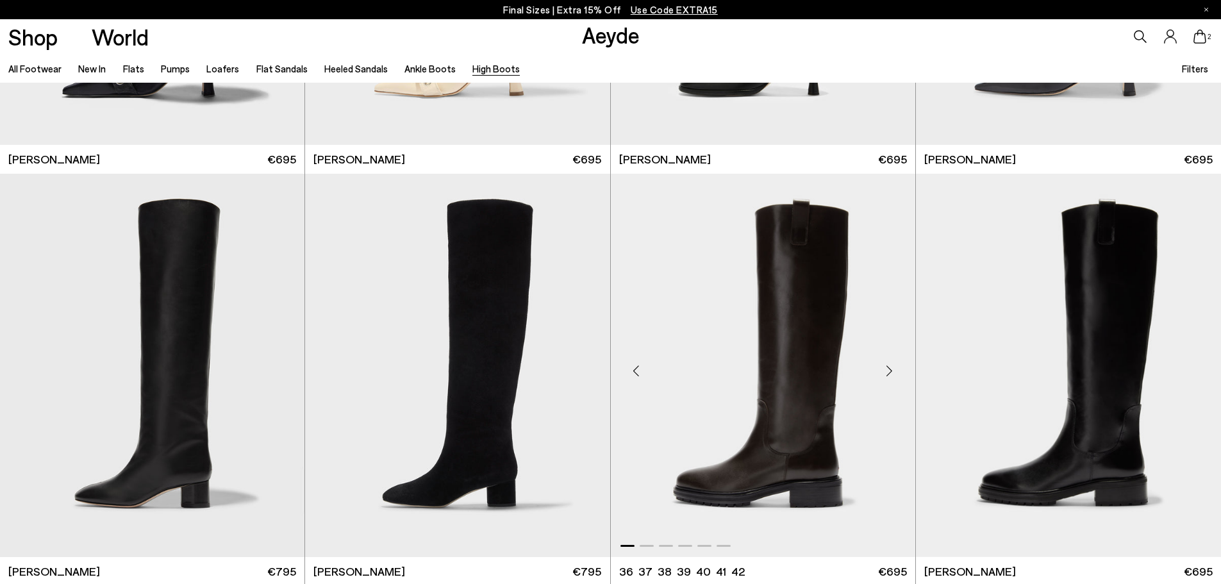
click at [892, 363] on div "Next slide" at bounding box center [890, 370] width 38 height 38
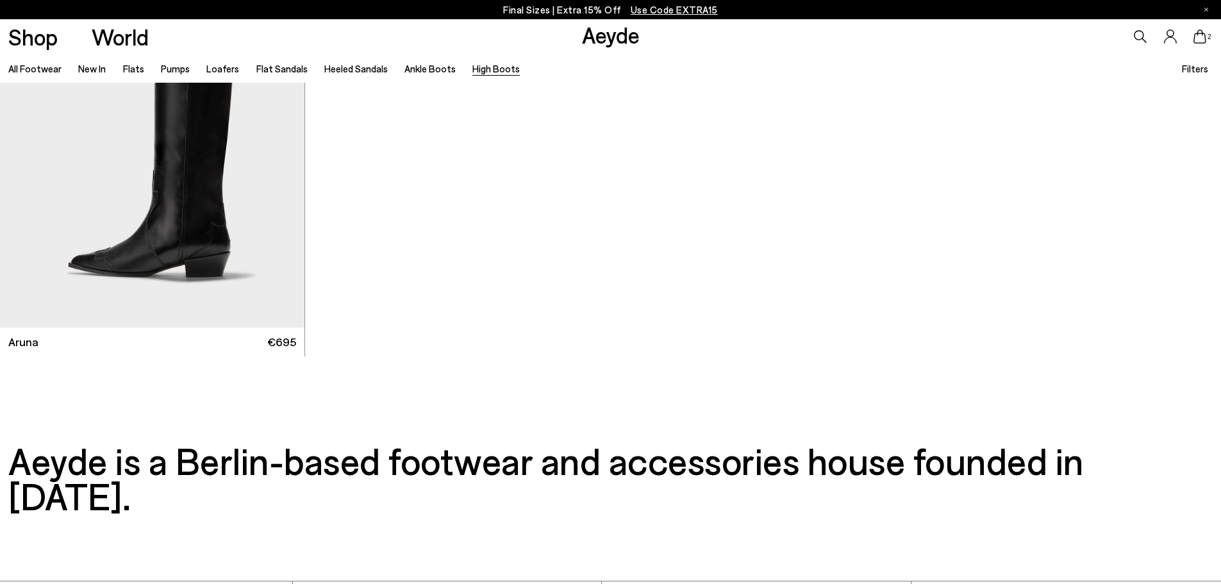
scroll to position [1214, 0]
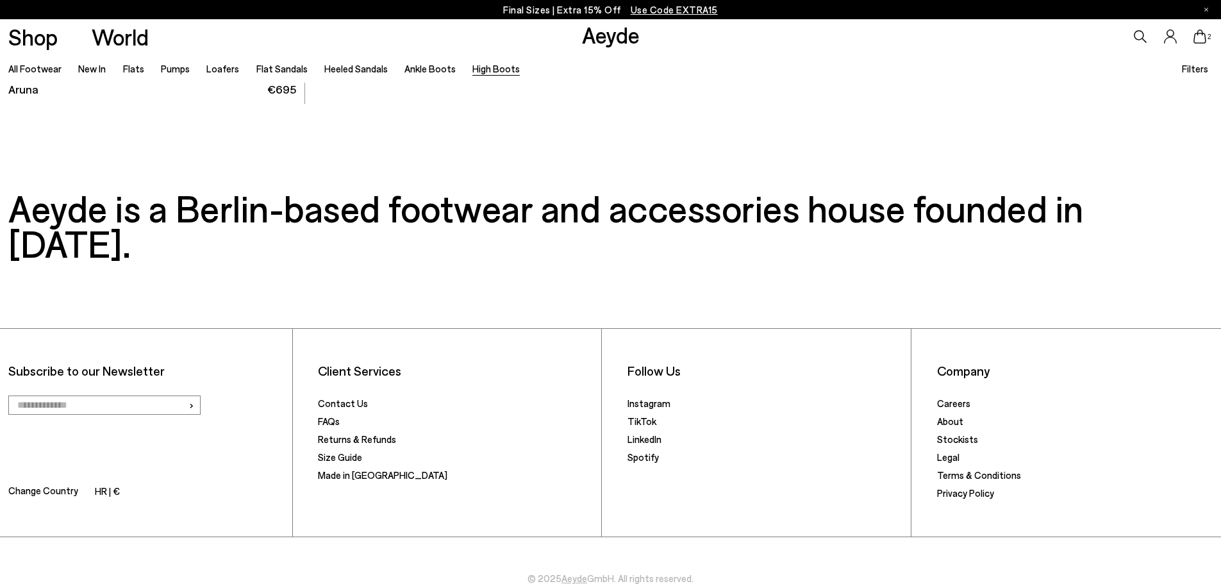
click at [1210, 33] on span "2" at bounding box center [1210, 36] width 6 height 7
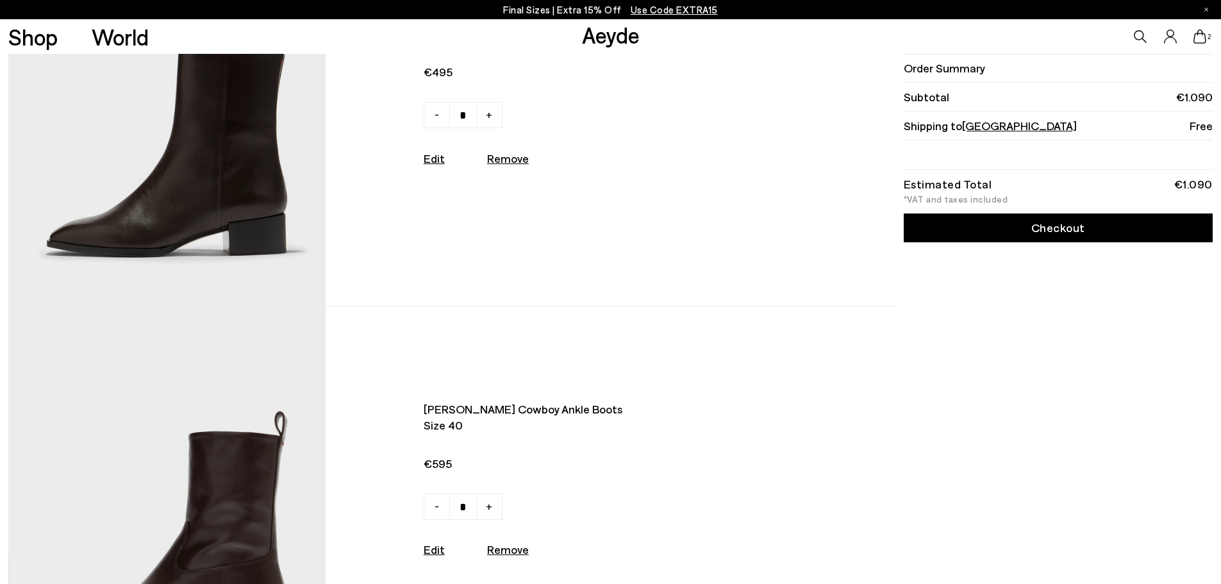
scroll to position [128, 0]
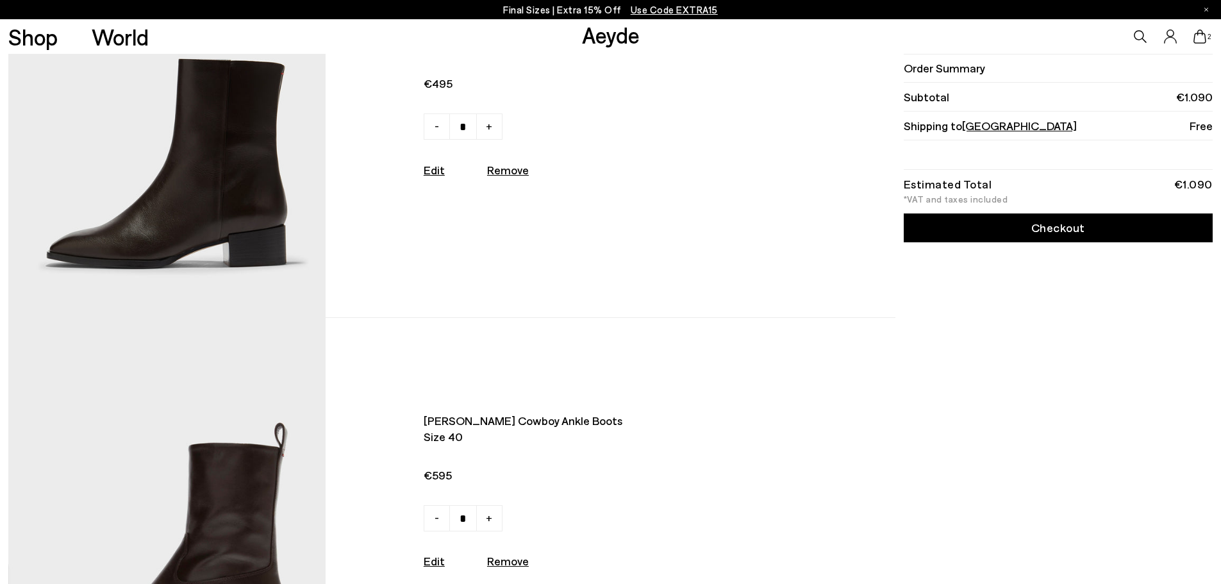
click at [265, 138] on img at bounding box center [166, 121] width 317 height 391
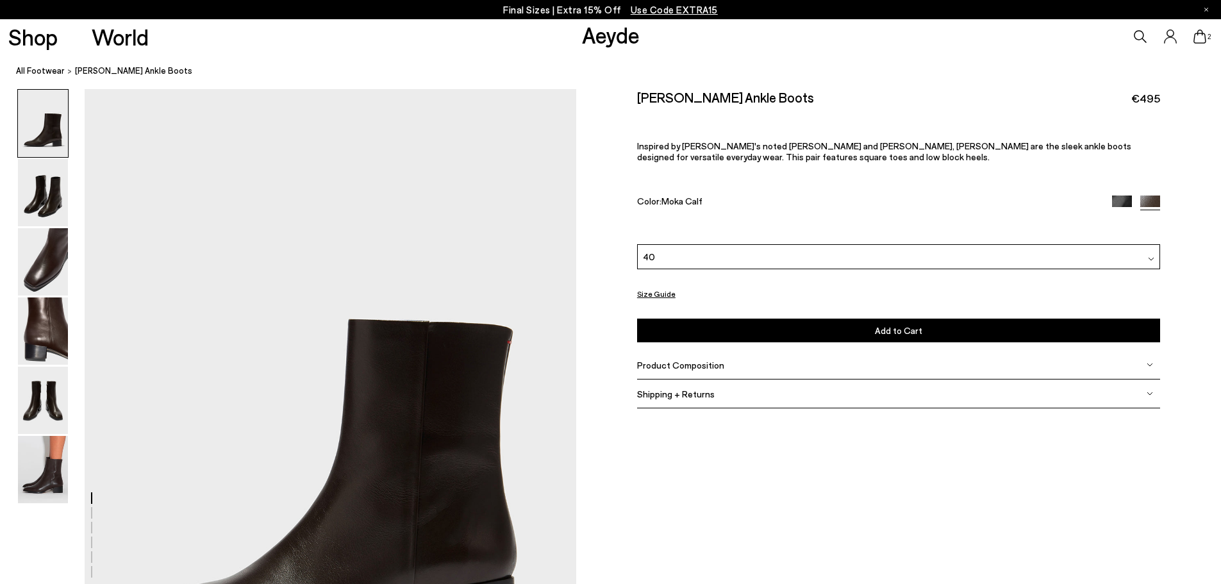
click at [816, 369] on div "Product Composition" at bounding box center [898, 365] width 523 height 29
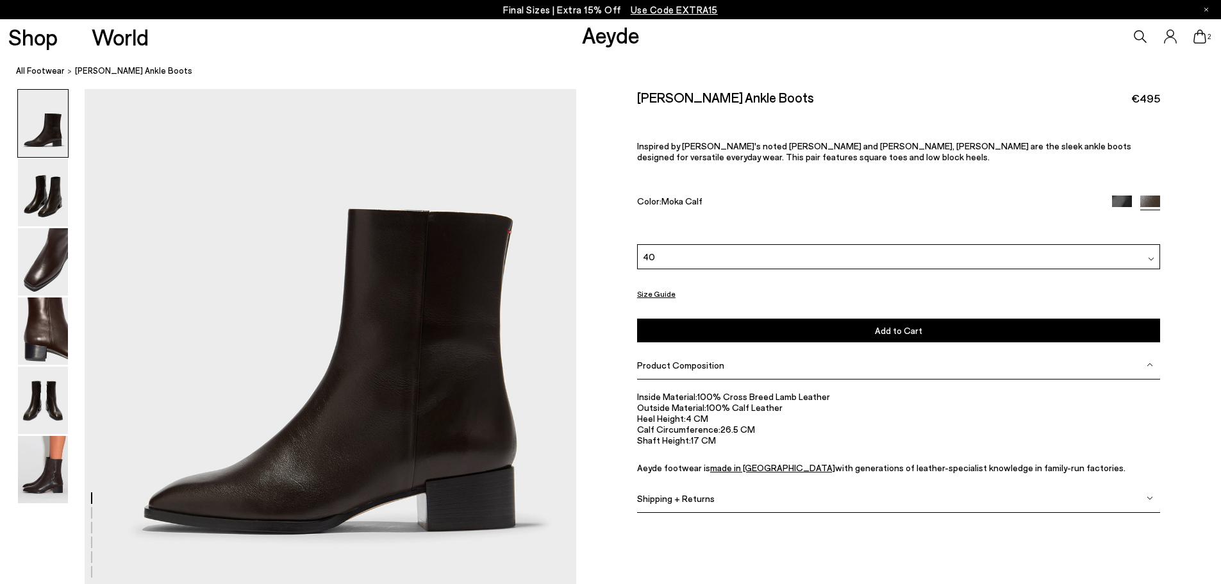
scroll to position [256, 0]
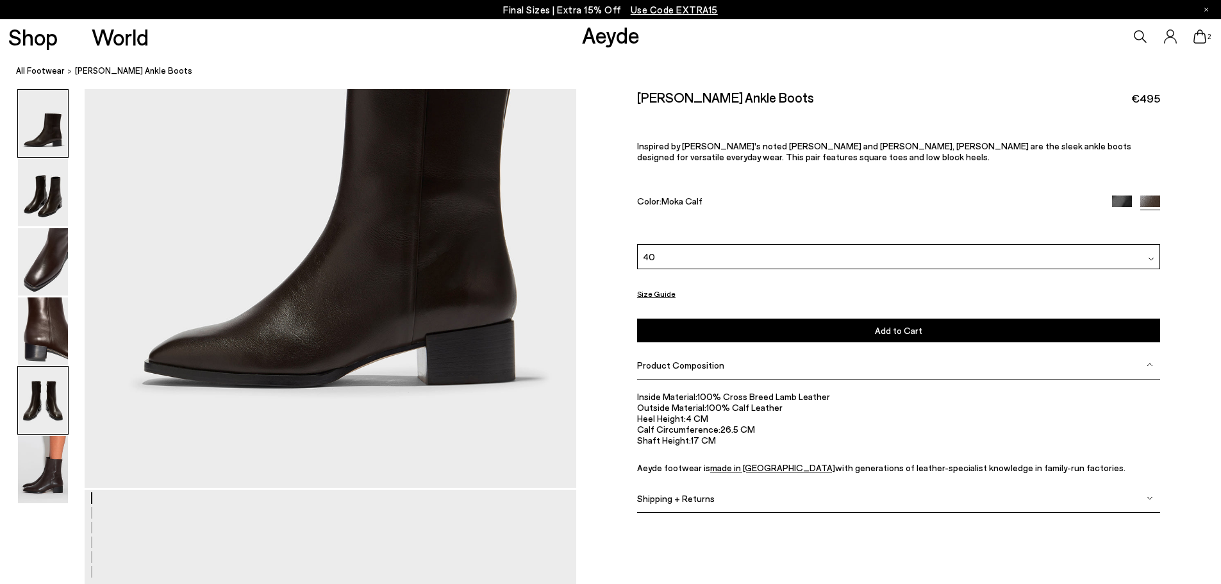
click at [35, 397] on img at bounding box center [43, 400] width 50 height 67
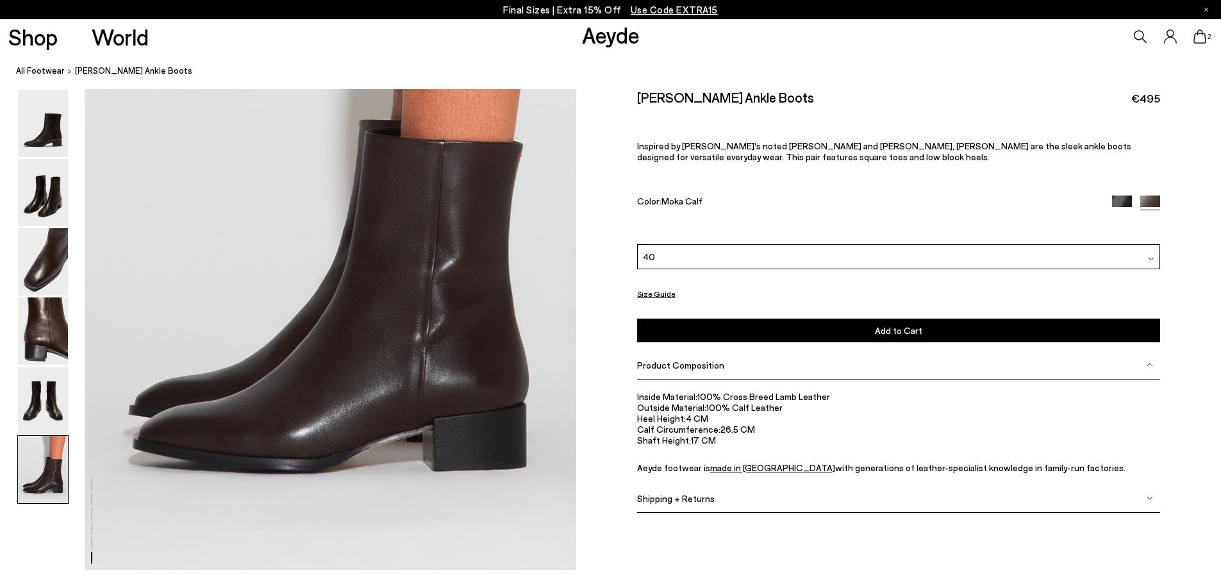
scroll to position [3464, 0]
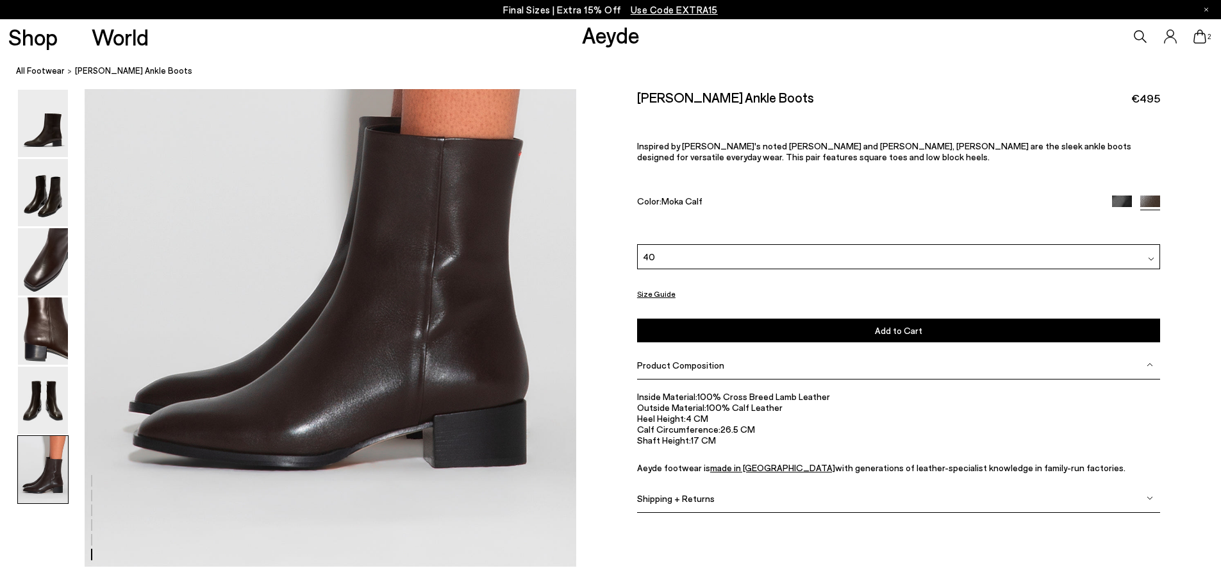
click at [1199, 35] on icon at bounding box center [1200, 36] width 13 height 14
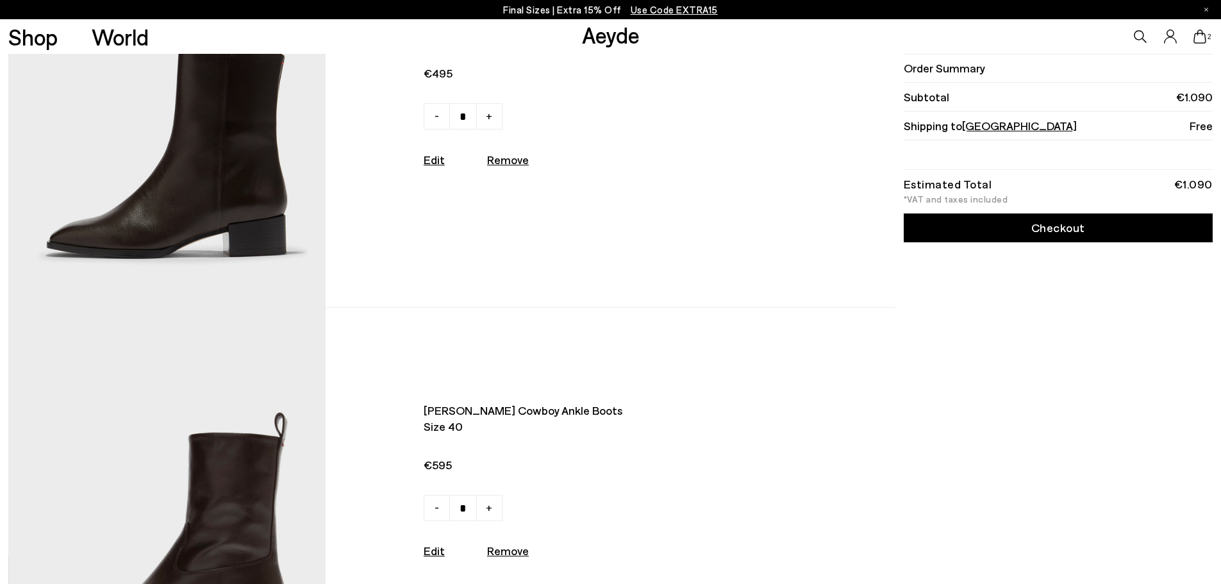
scroll to position [192, 0]
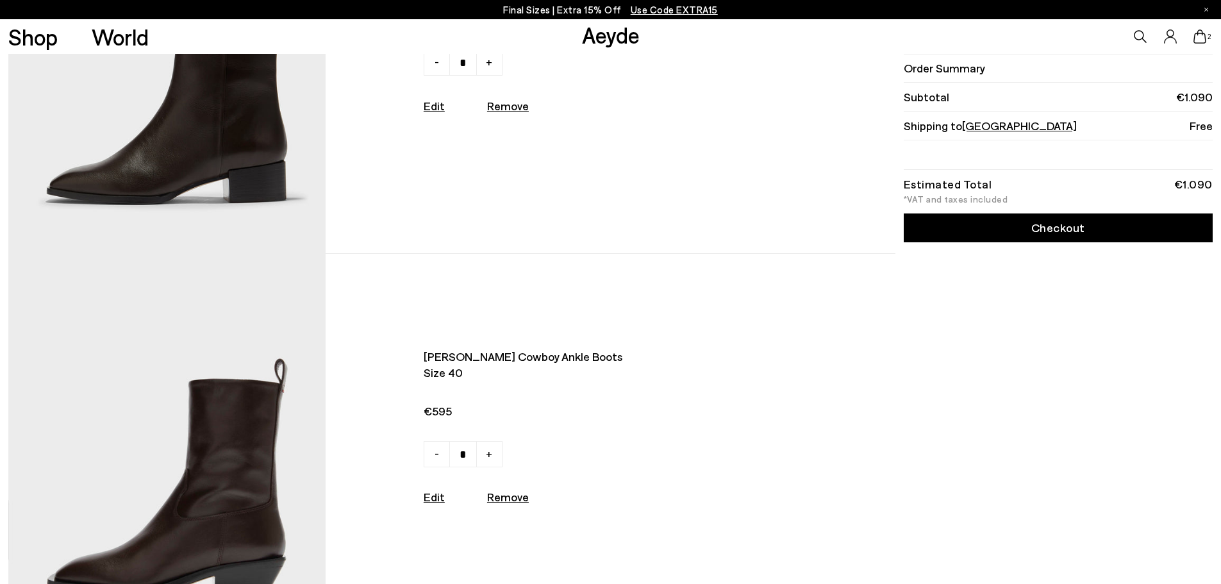
click at [523, 105] on u "Remove" at bounding box center [508, 106] width 42 height 14
type input "*"
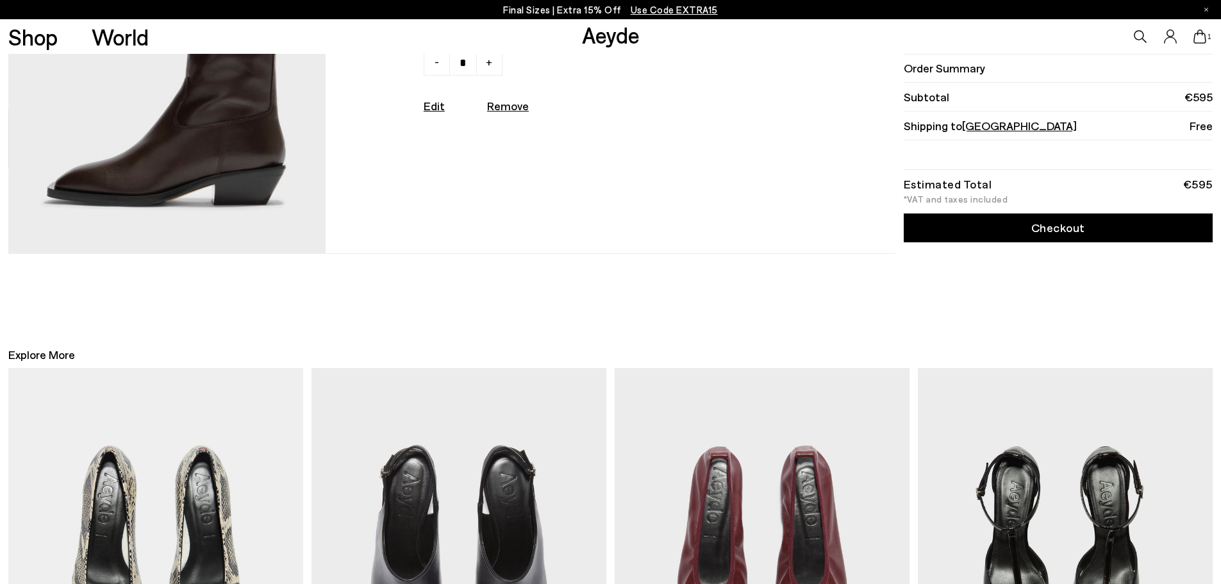
click at [271, 198] on img at bounding box center [166, 57] width 317 height 391
